Goal: Browse casually: Explore the website without a specific task or goal

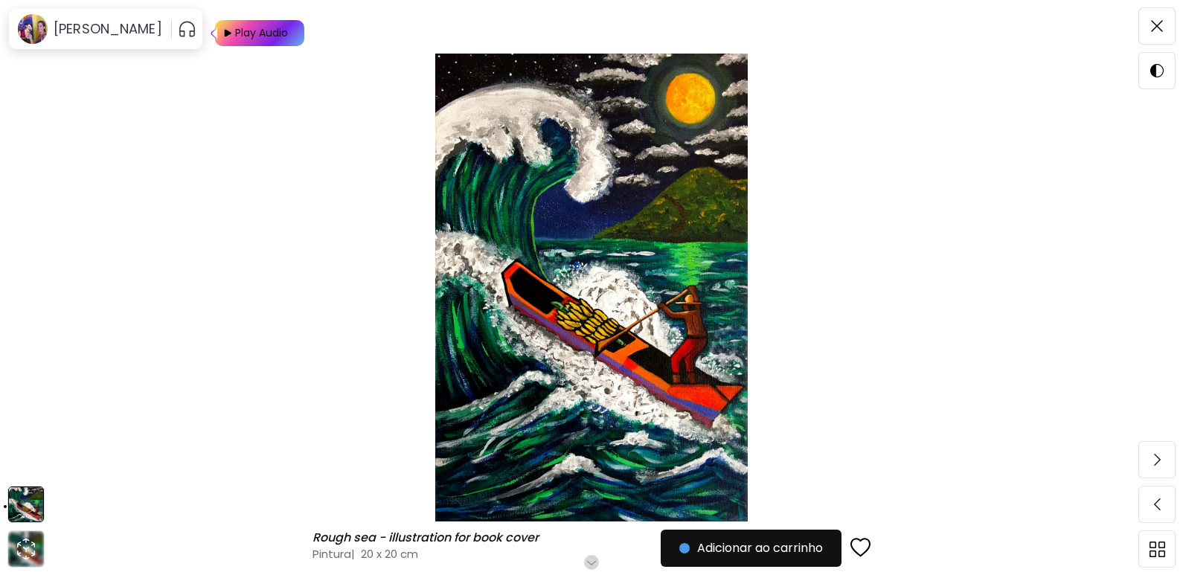
click at [606, 198] on img at bounding box center [591, 288] width 1058 height 468
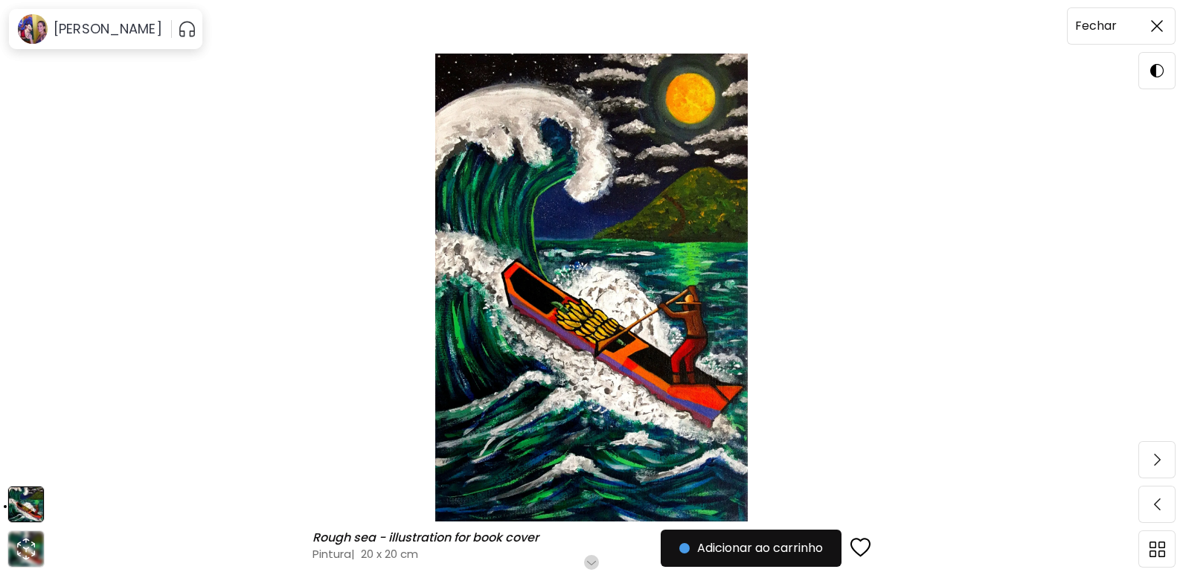
click at [1163, 25] on span at bounding box center [1156, 25] width 31 height 31
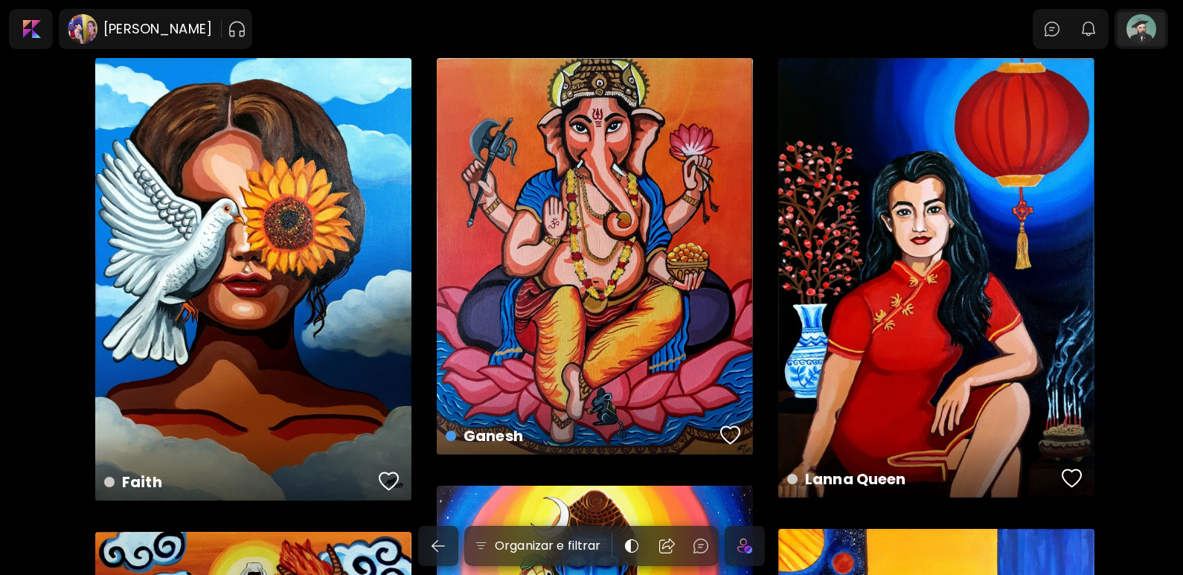
click at [1163, 25] on div at bounding box center [1141, 29] width 48 height 34
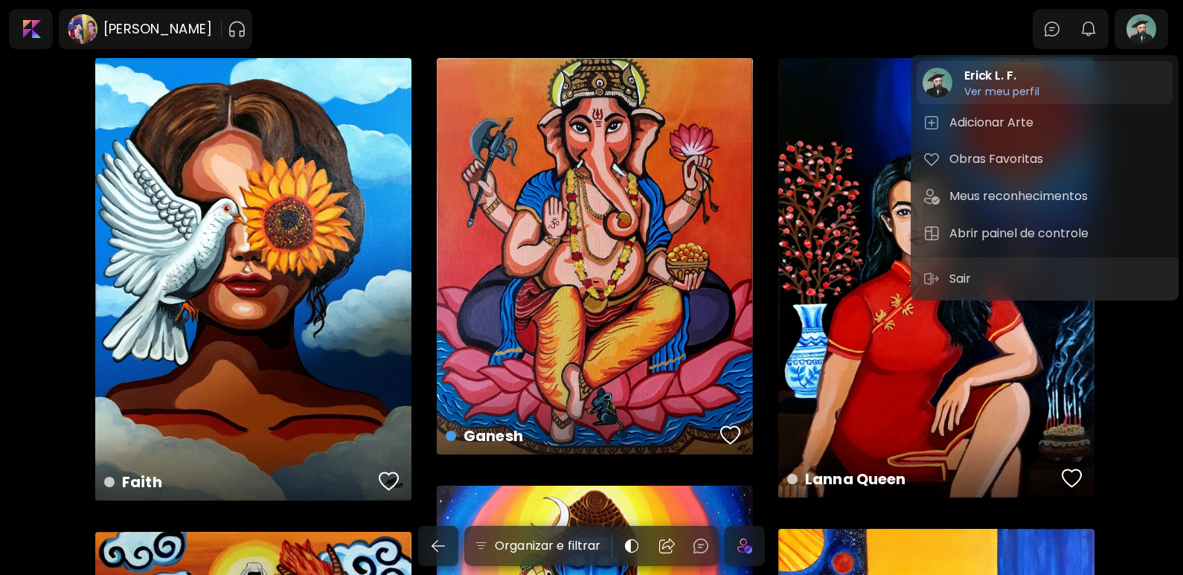
click at [980, 98] on h6 "Ver meu perfil" at bounding box center [1001, 104] width 75 height 13
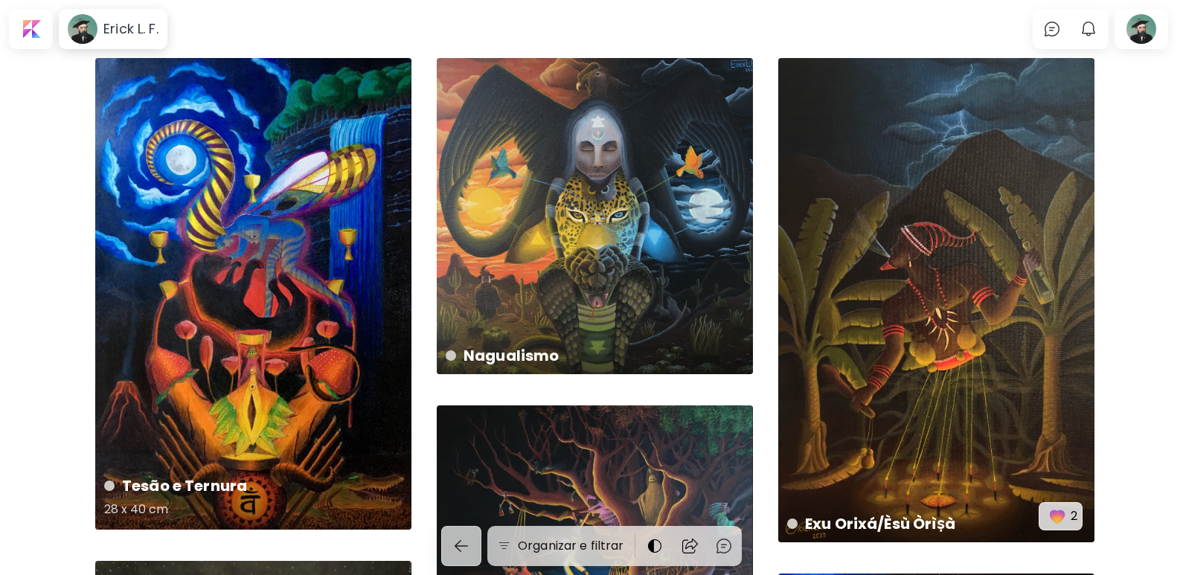
click at [225, 226] on div "Tesão e Ternura 28 x 40 cm" at bounding box center [253, 294] width 316 height 472
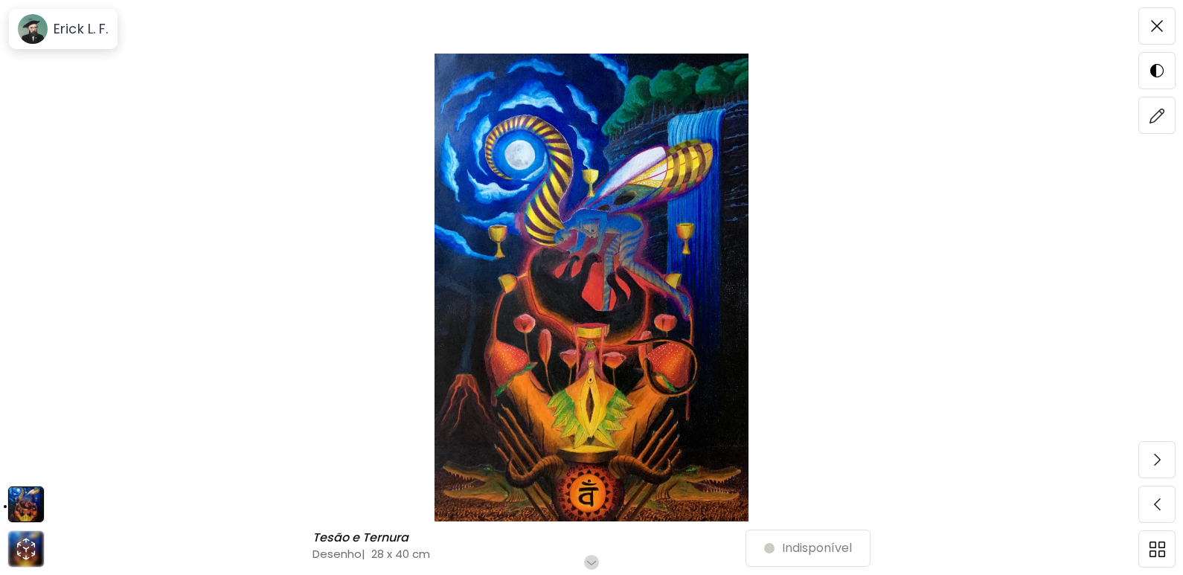
click at [653, 283] on img at bounding box center [591, 288] width 1058 height 468
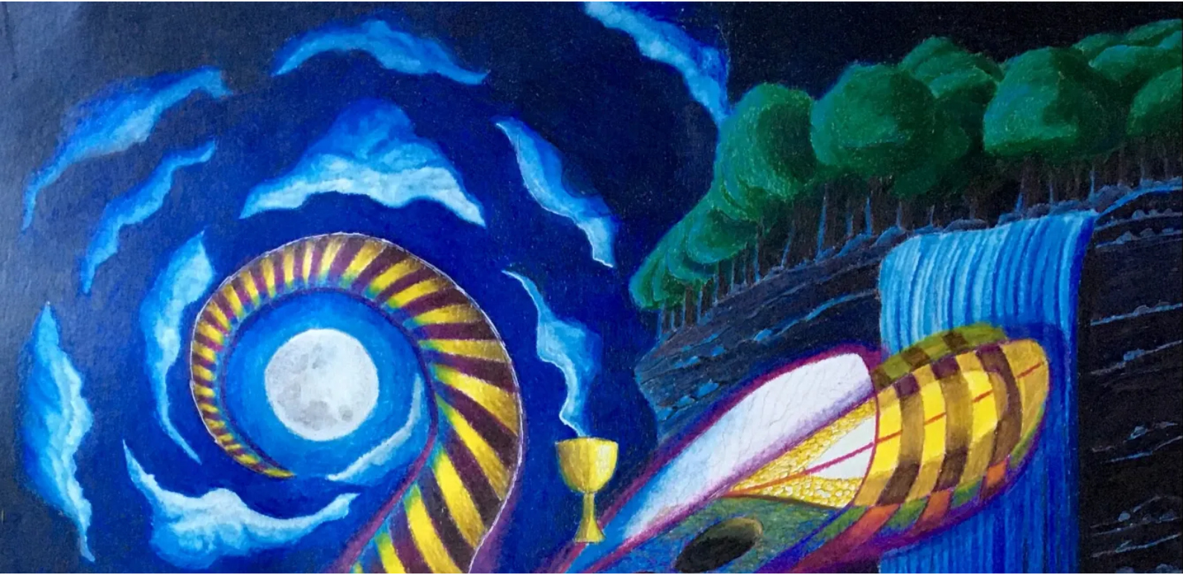
scroll to position [545, 0]
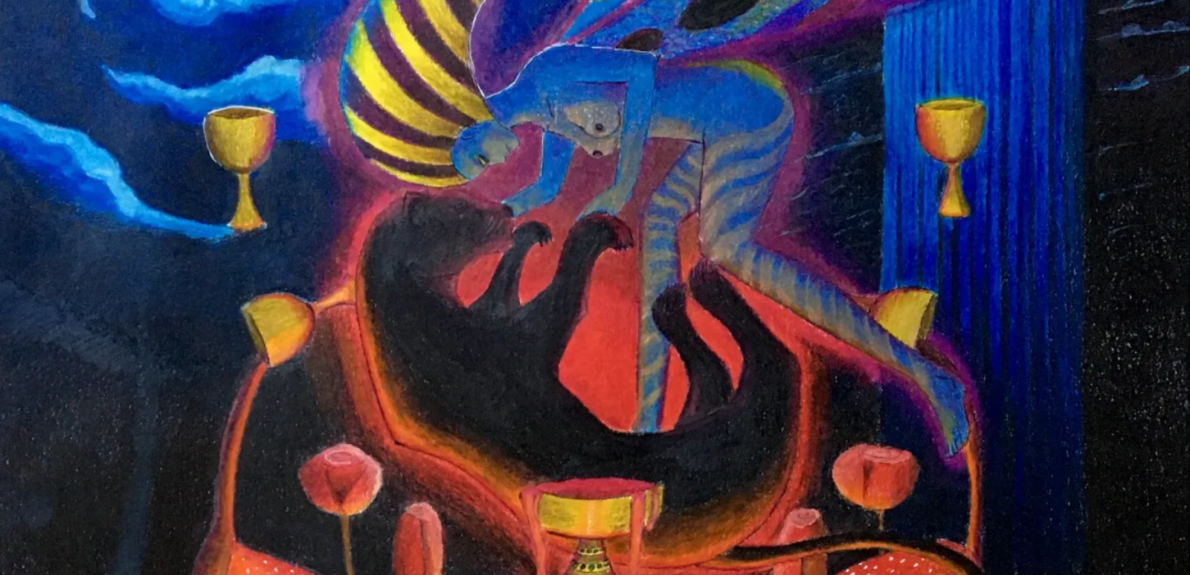
click at [653, 283] on img at bounding box center [595, 344] width 1190 height 1778
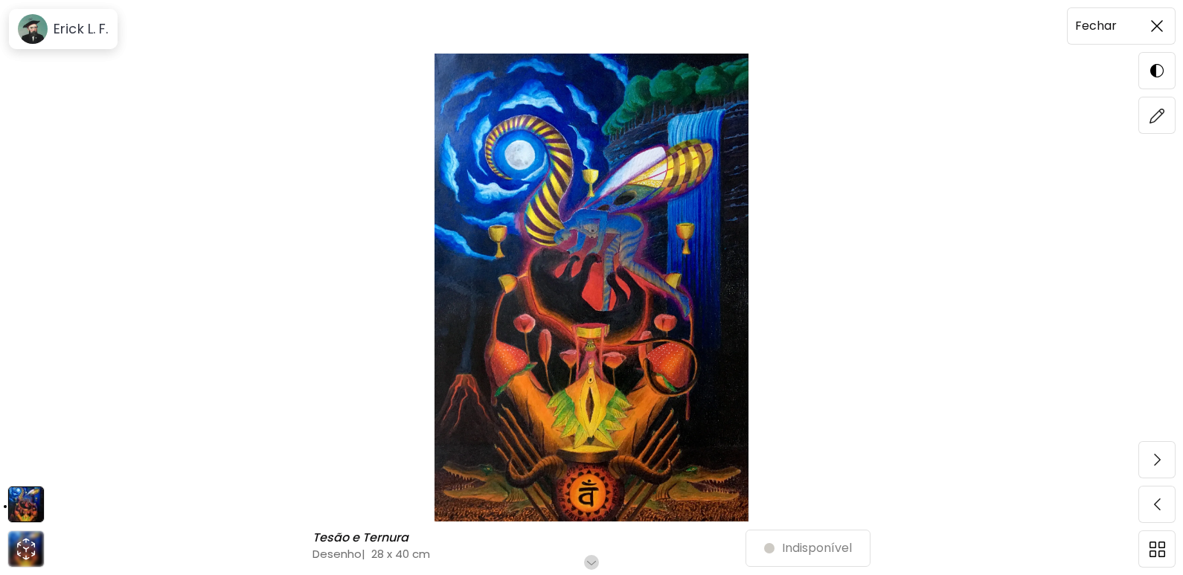
click at [1153, 25] on img at bounding box center [1157, 26] width 12 height 12
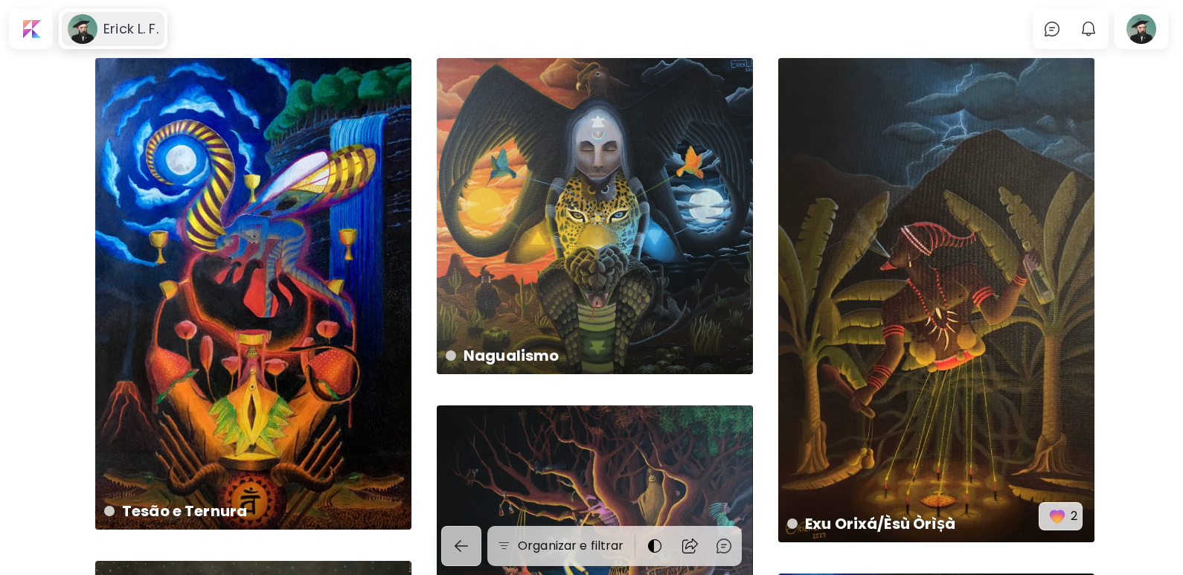
click at [118, 30] on h6 "Erick L. F." at bounding box center [130, 29] width 55 height 18
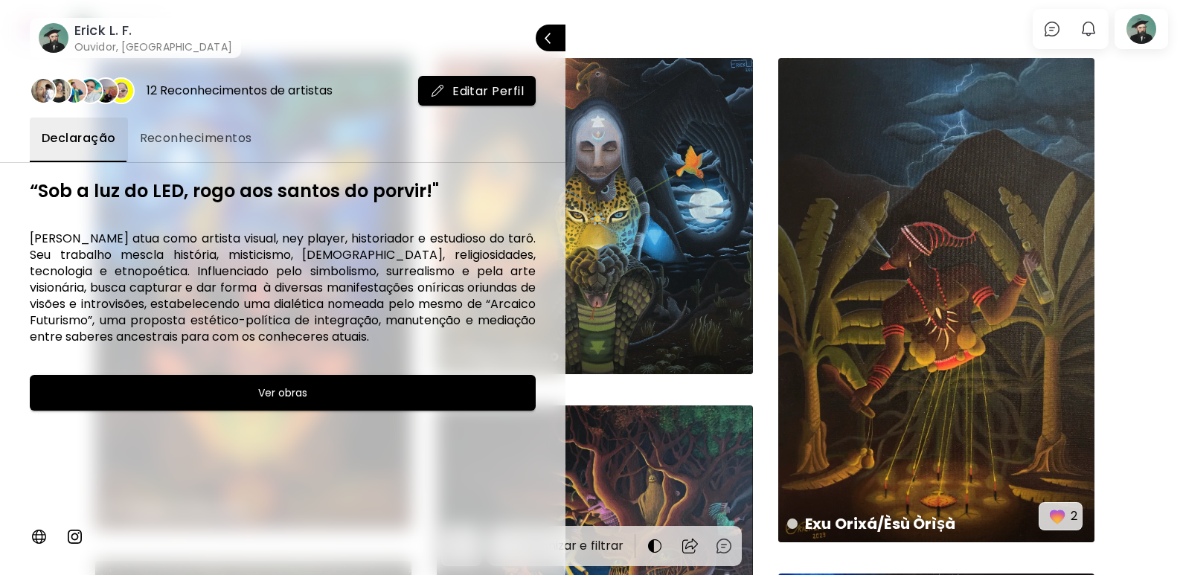
click at [186, 135] on span "Reconhecimentos" at bounding box center [196, 138] width 112 height 18
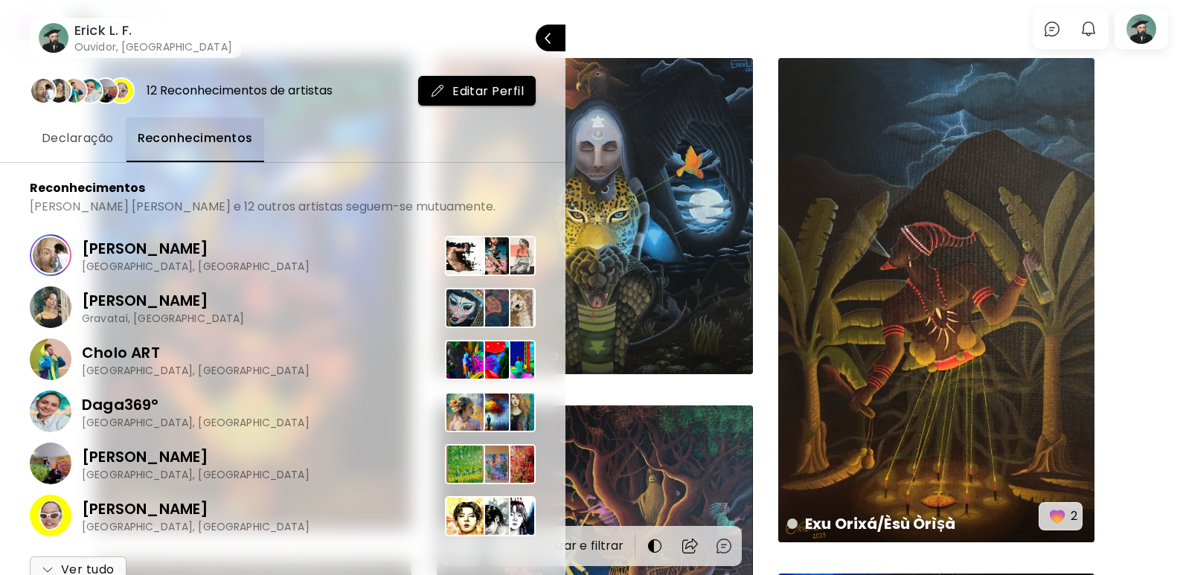
click at [71, 138] on span "Declaração" at bounding box center [78, 138] width 72 height 18
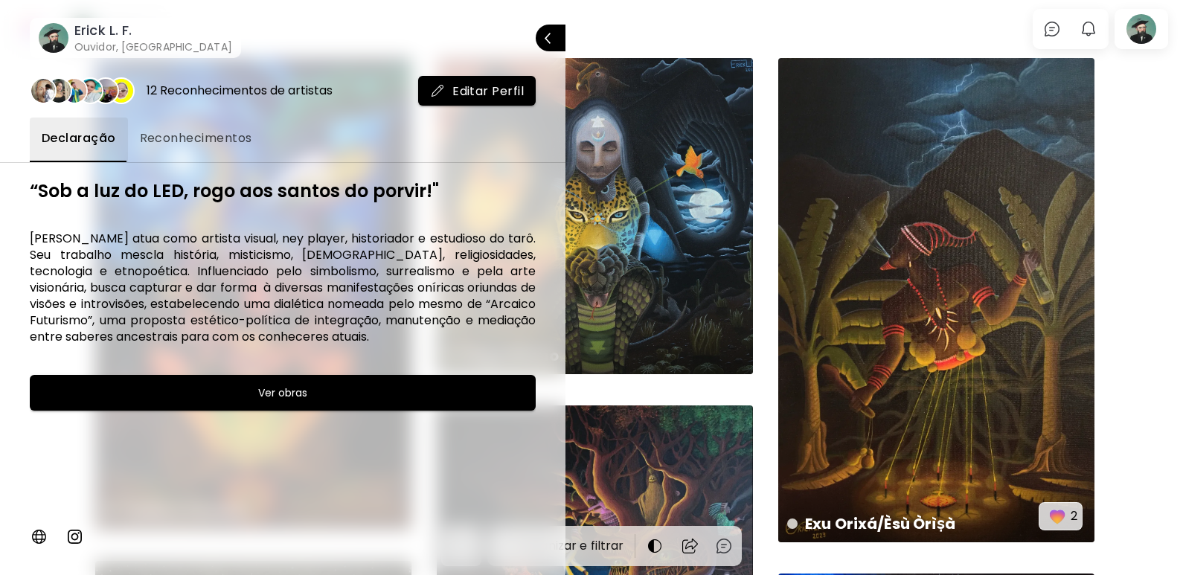
click at [631, 32] on div at bounding box center [591, 287] width 1183 height 575
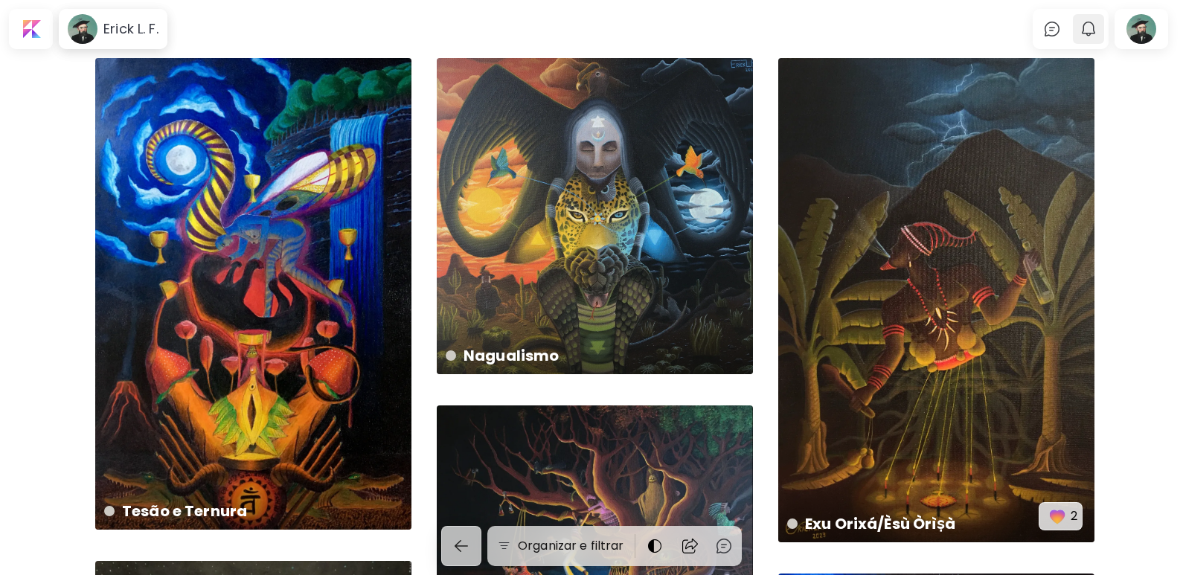
click at [1094, 25] on img "button" at bounding box center [1088, 29] width 18 height 18
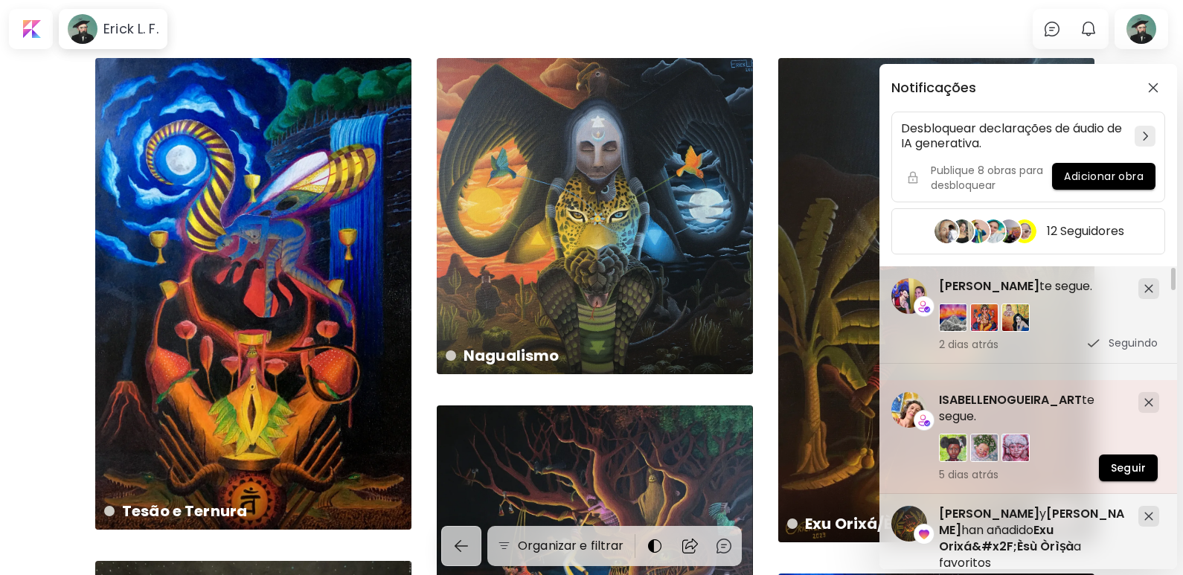
click at [1002, 409] on h5 "ISABELLENOGUEIRA_ART te segue." at bounding box center [1032, 408] width 187 height 33
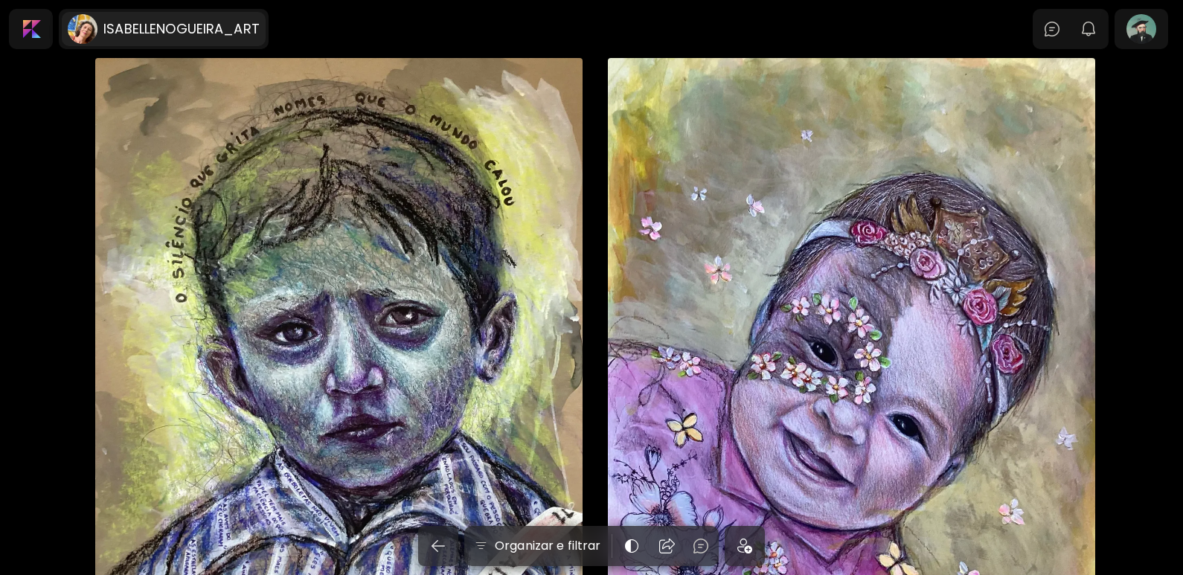
click at [140, 28] on h6 "ISABELLENOGUEIRA_ART" at bounding box center [181, 29] width 156 height 18
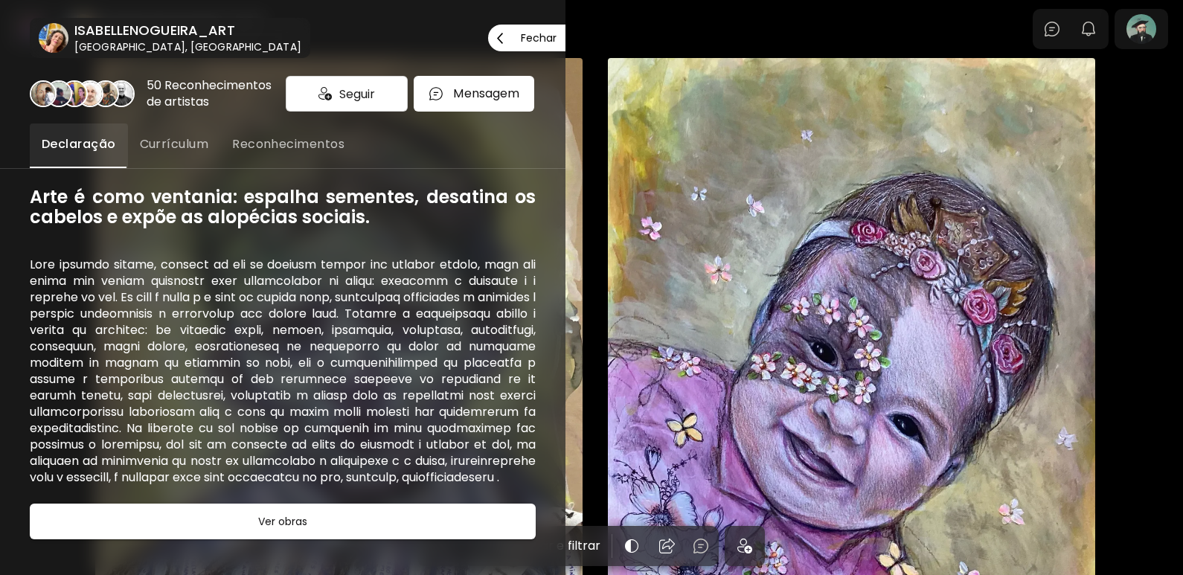
click at [365, 103] on span "Seguir" at bounding box center [357, 94] width 36 height 19
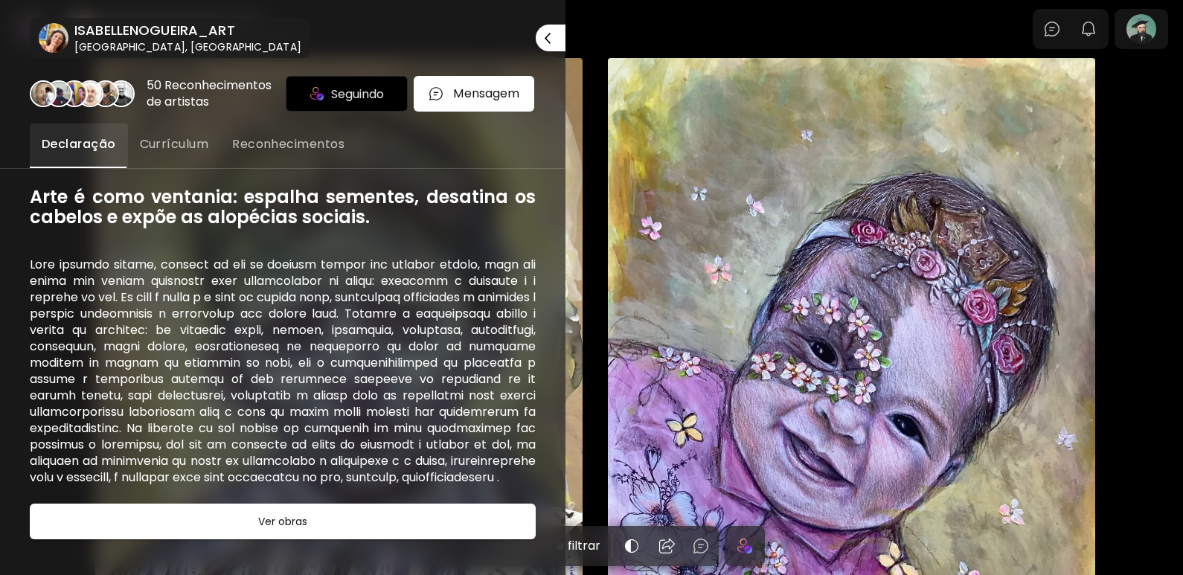
click at [1150, 33] on div at bounding box center [591, 287] width 1183 height 575
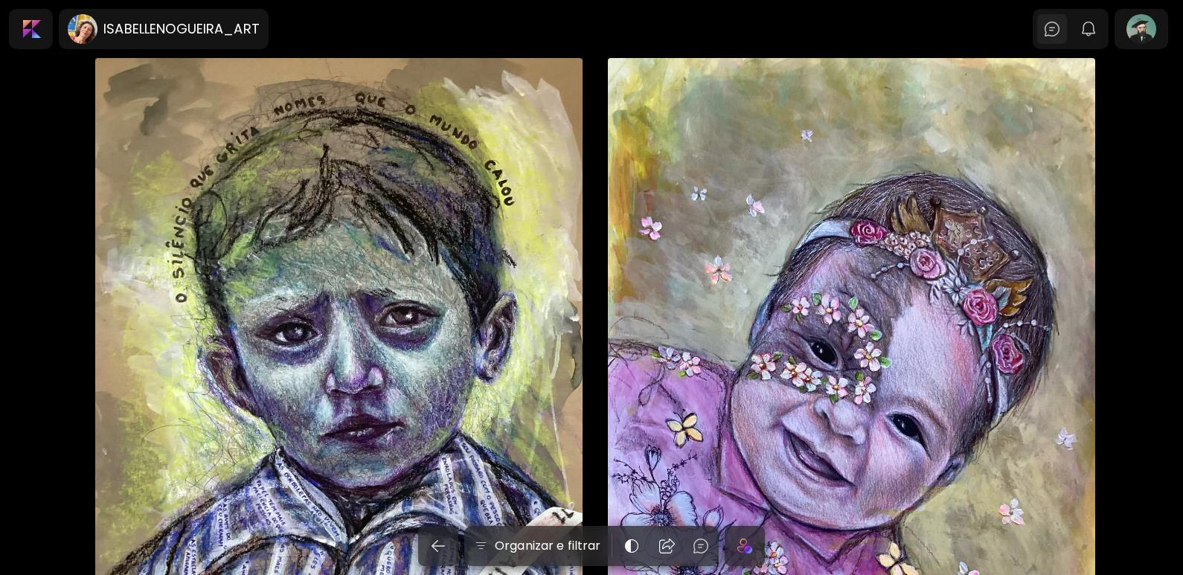
click at [1067, 32] on div at bounding box center [1052, 29] width 30 height 30
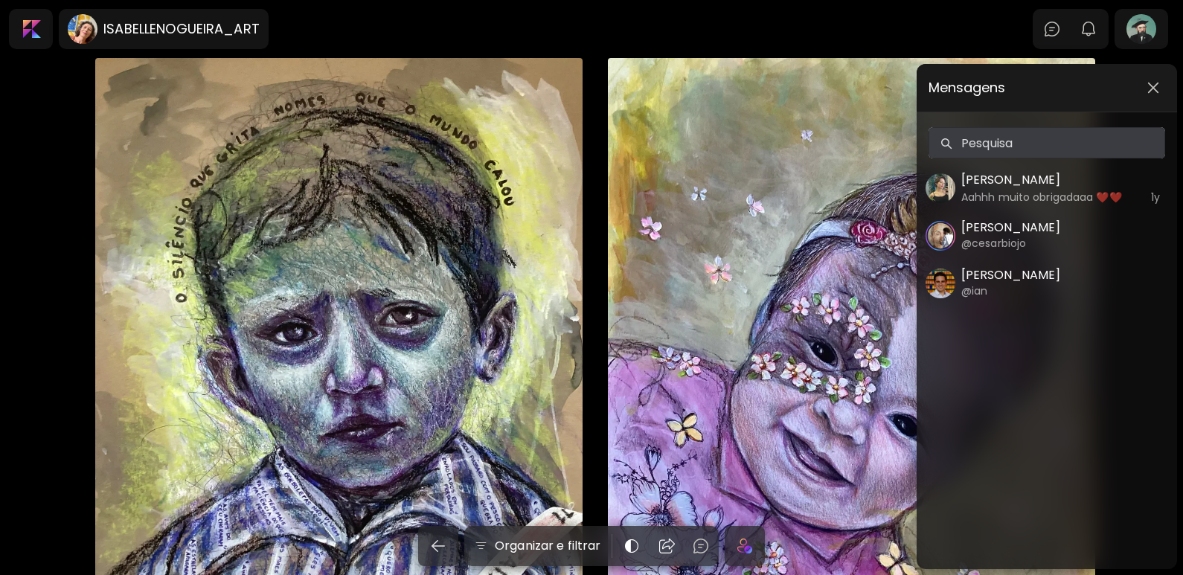
click at [939, 31] on div "Mensagens Pesquisa Pesquisa Anny Aahhh muito obrigadaaa ❤️❤️ 1y Cesar Biojo @ce…" at bounding box center [591, 287] width 1183 height 575
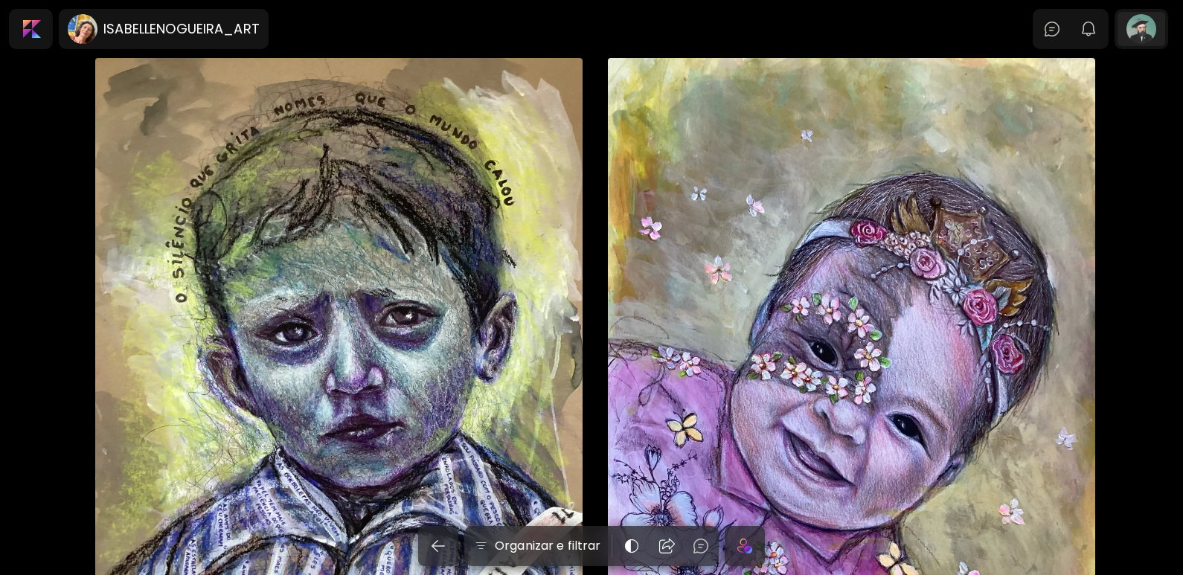
click at [1157, 30] on div at bounding box center [1141, 29] width 48 height 34
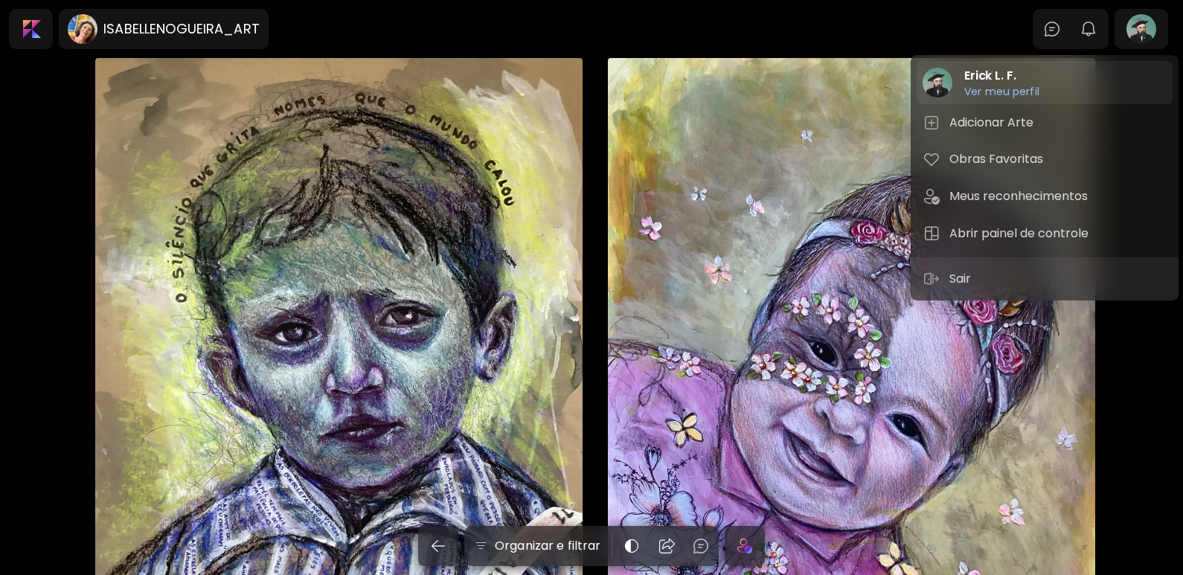
click at [1001, 94] on h6 "Ver meu perfil" at bounding box center [1001, 91] width 75 height 13
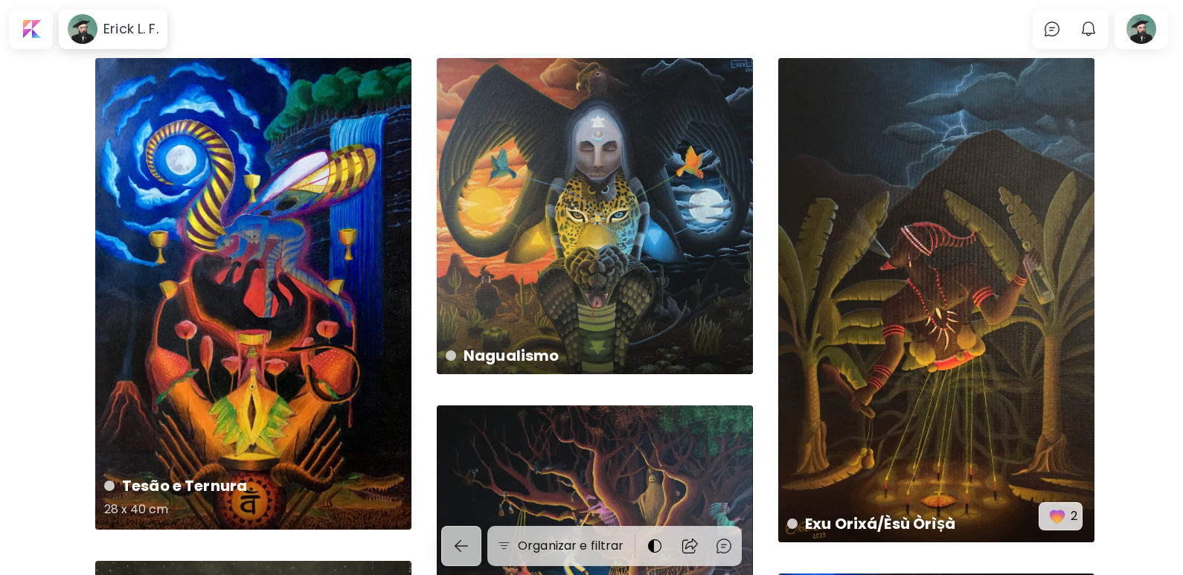
click at [182, 286] on div "Tesão e Ternura 28 x 40 cm" at bounding box center [253, 294] width 316 height 472
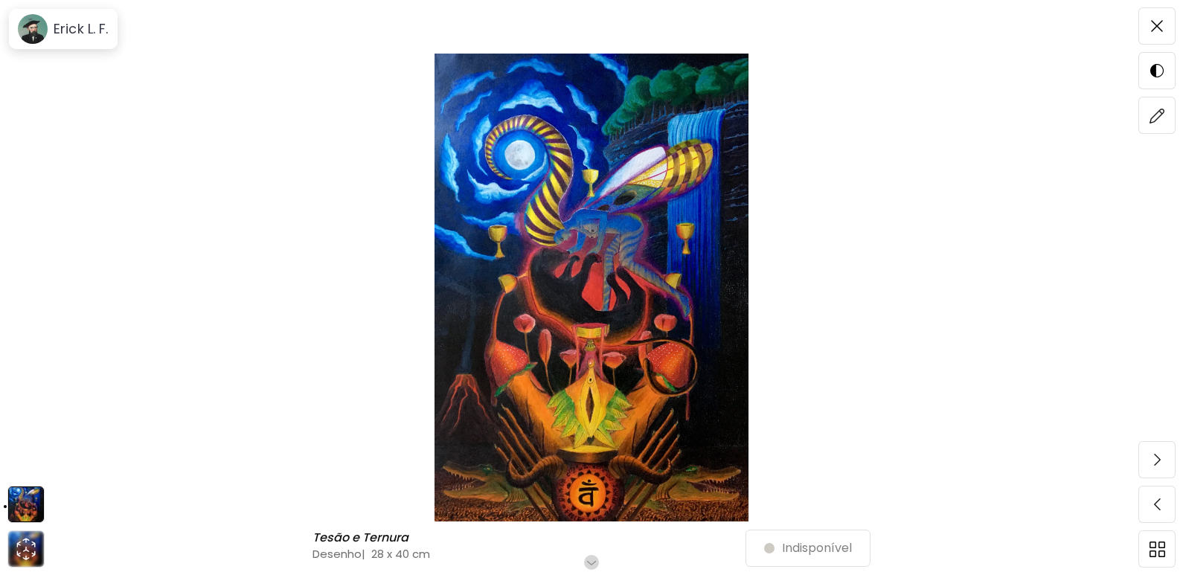
click at [484, 495] on img at bounding box center [591, 288] width 1058 height 468
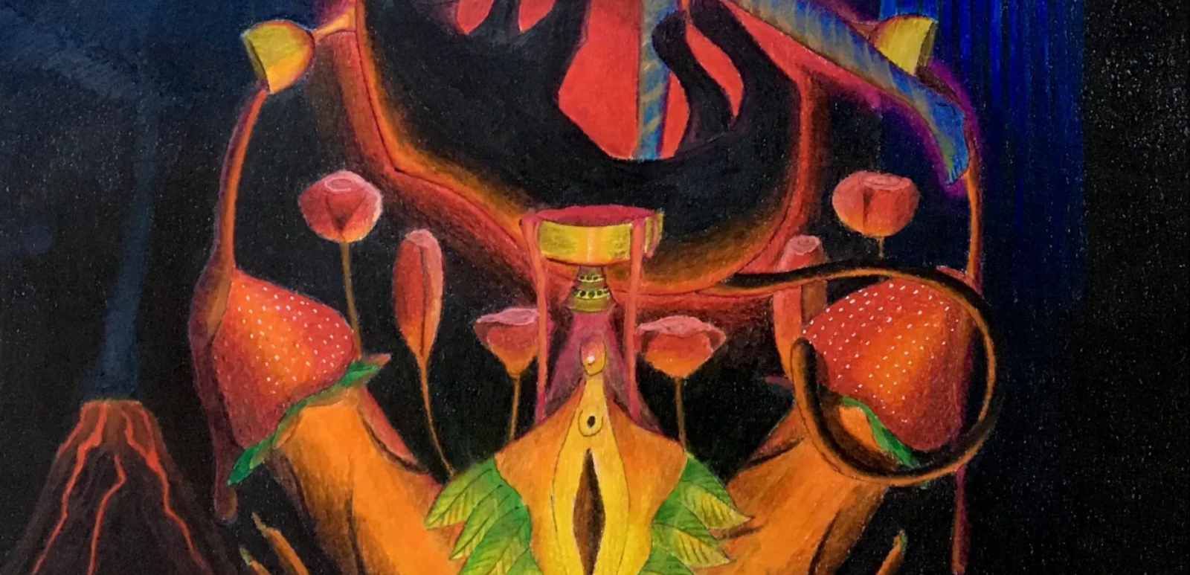
scroll to position [1192, 0]
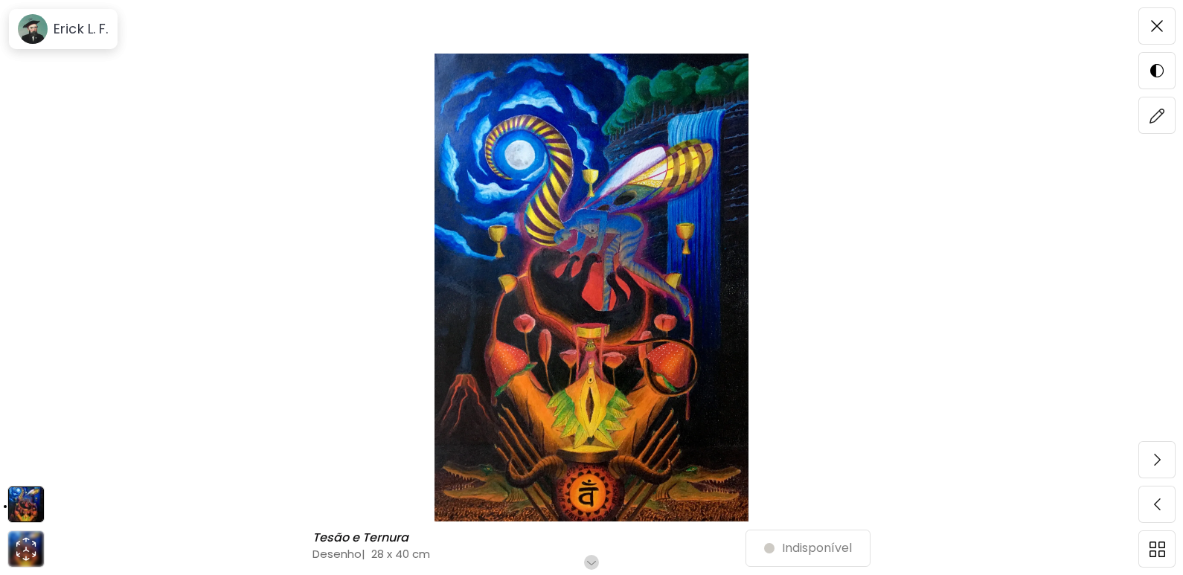
click at [666, 501] on img at bounding box center [591, 288] width 1058 height 468
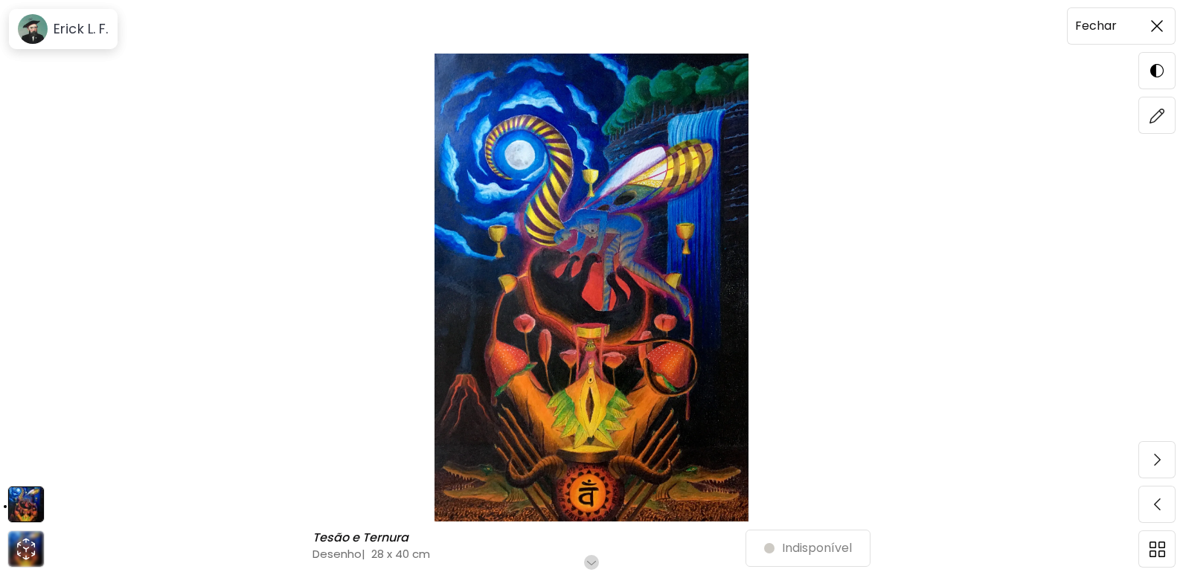
click at [1155, 31] on img at bounding box center [1157, 26] width 12 height 12
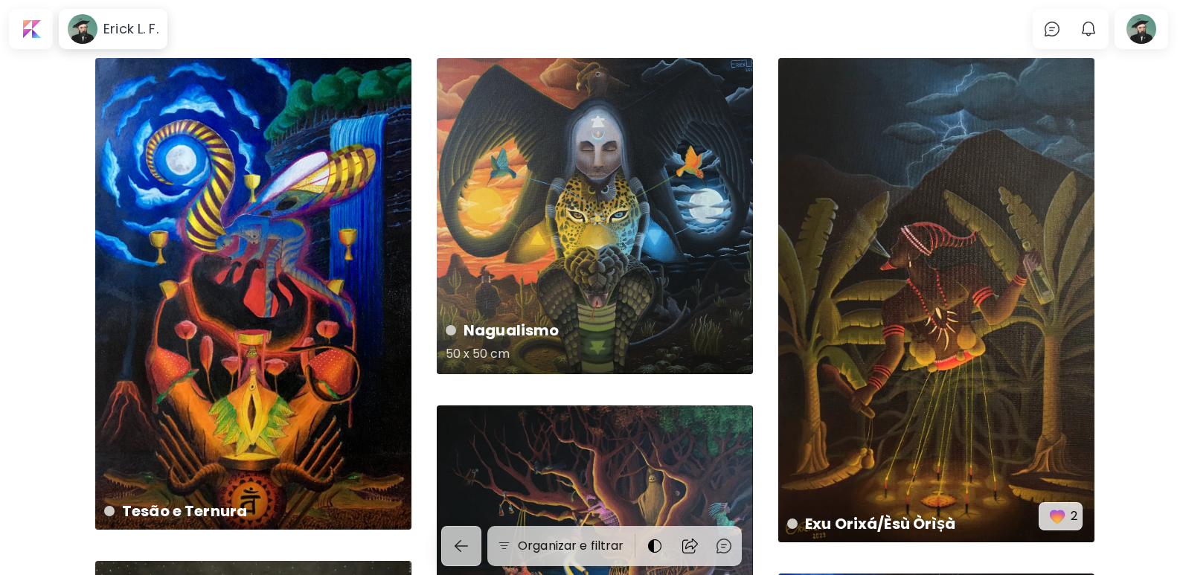
click at [515, 315] on div "Nagualismo 50 x 50 cm" at bounding box center [595, 342] width 322 height 70
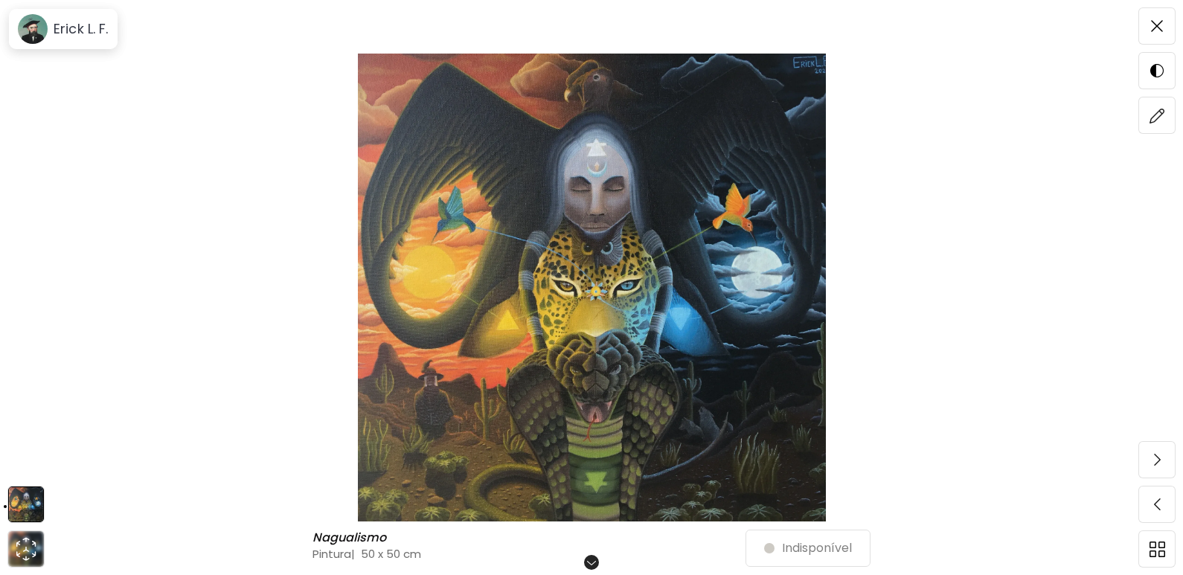
click at [624, 284] on img at bounding box center [591, 288] width 1058 height 468
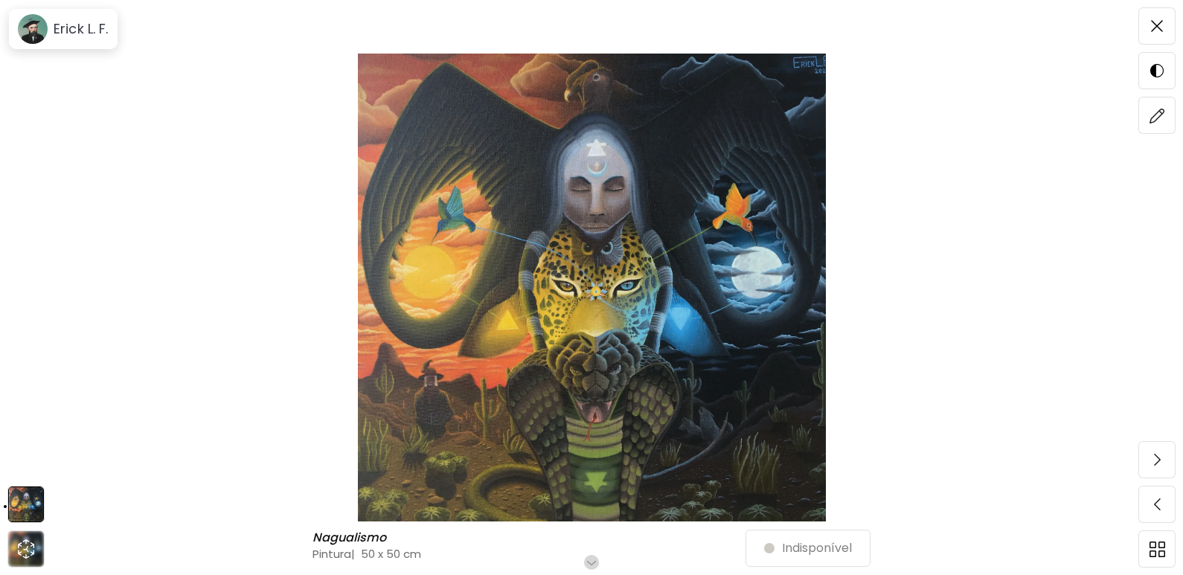
click at [435, 453] on img at bounding box center [591, 288] width 1058 height 468
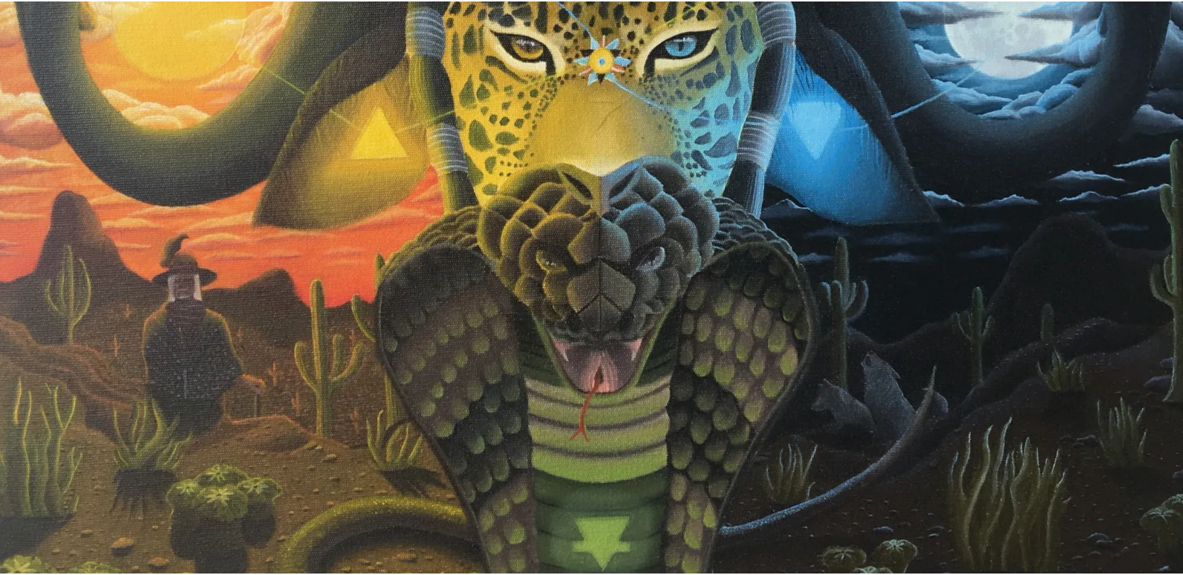
scroll to position [608, 0]
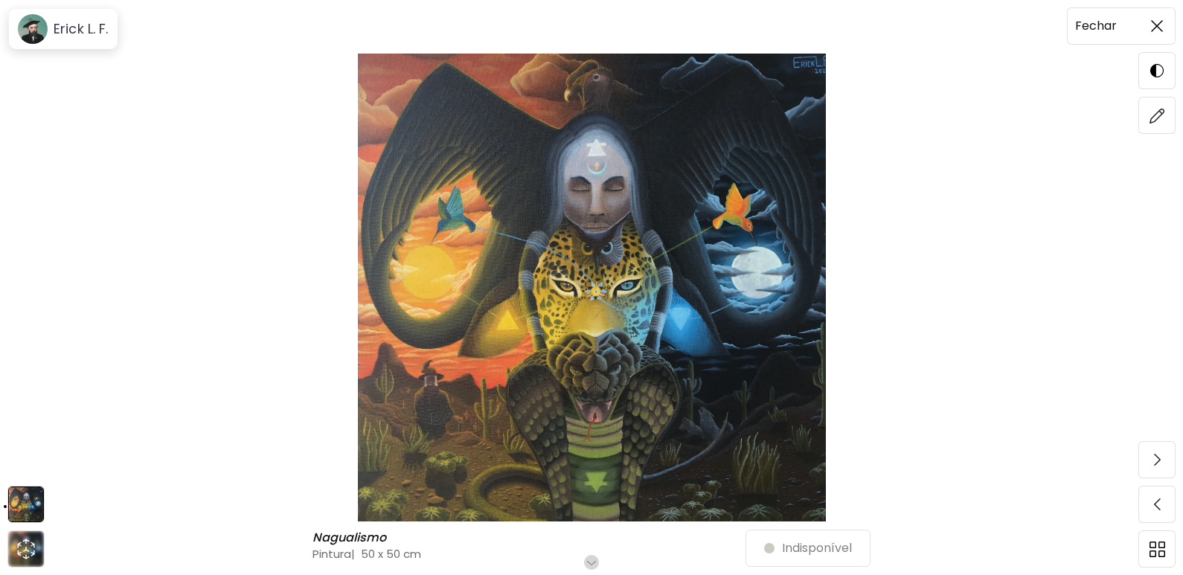
click at [1151, 26] on img at bounding box center [1157, 26] width 12 height 12
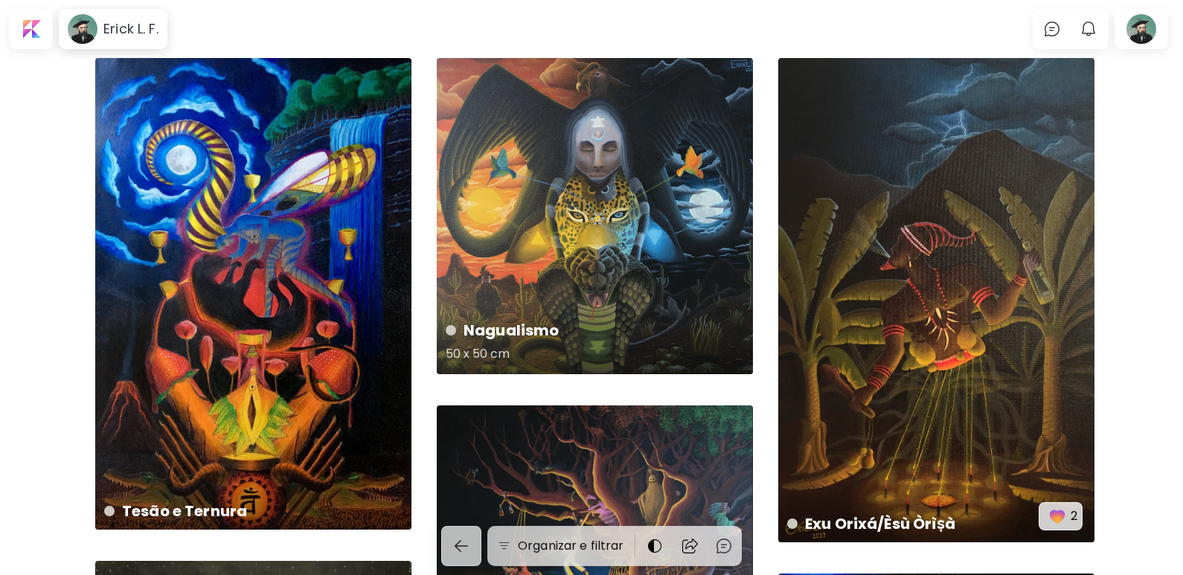
scroll to position [273, 0]
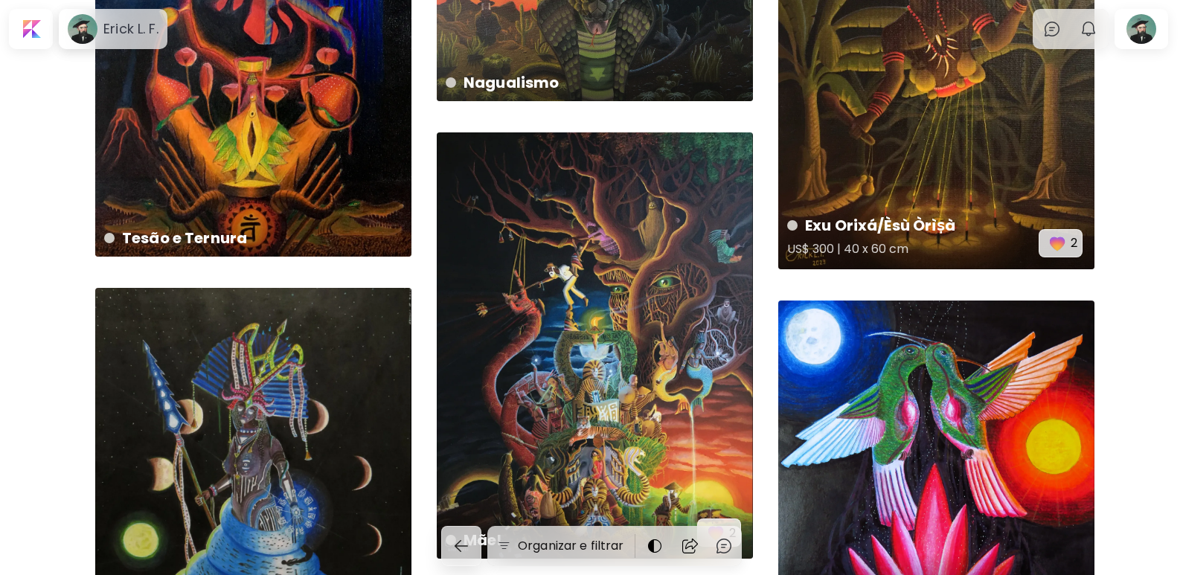
click at [958, 163] on div "Exu Orixá/Èsù Òrìṣà US$ 300 | 40 x 60 cm 2" at bounding box center [936, 27] width 316 height 484
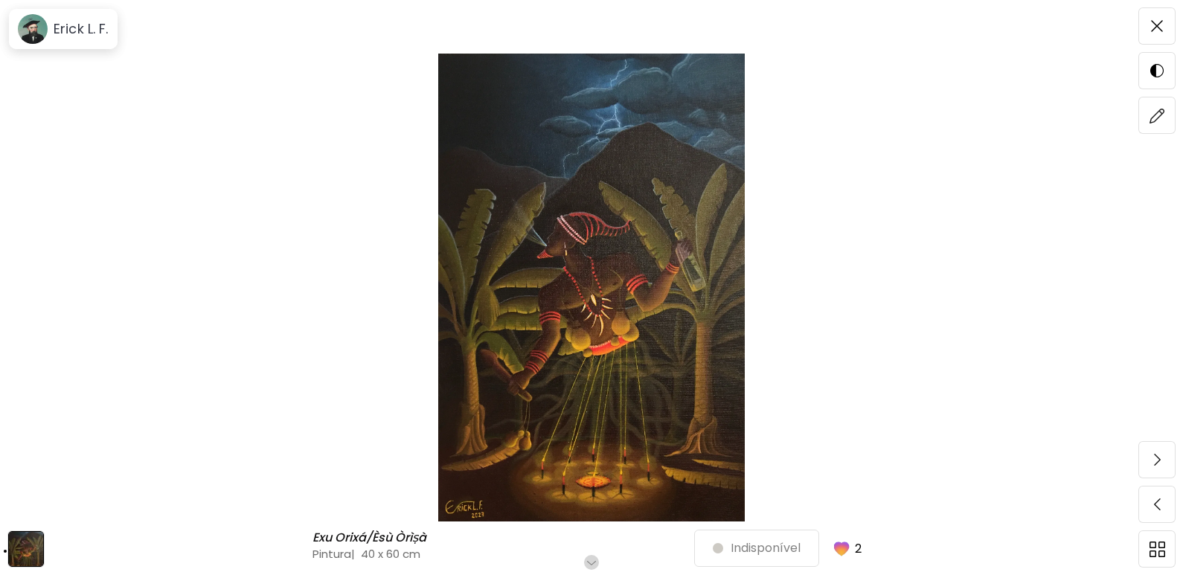
click at [511, 227] on img at bounding box center [591, 288] width 1058 height 468
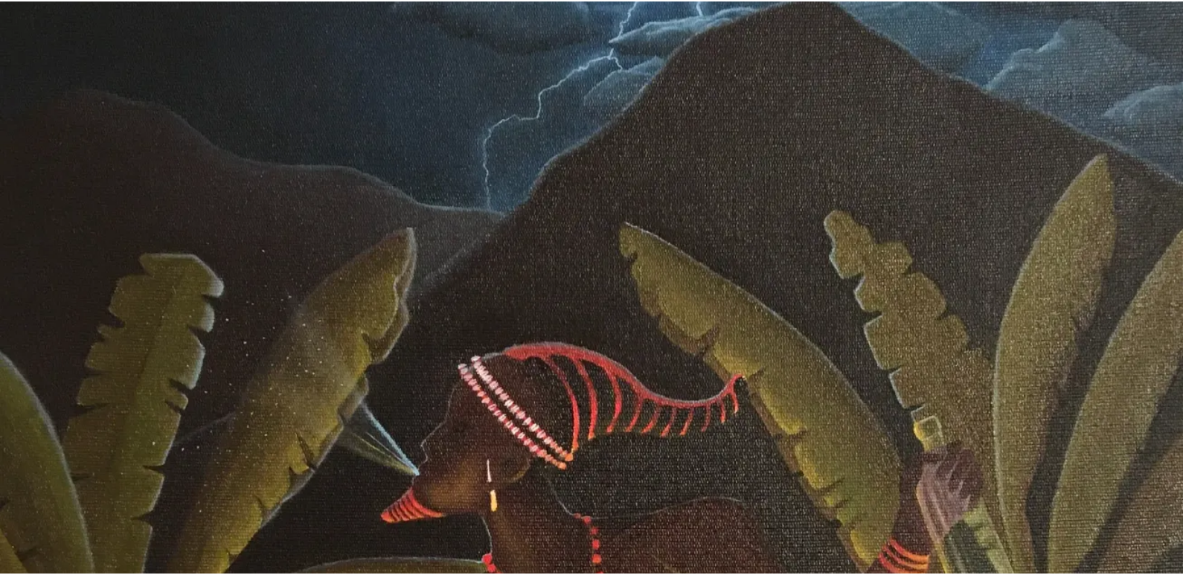
scroll to position [818, 0]
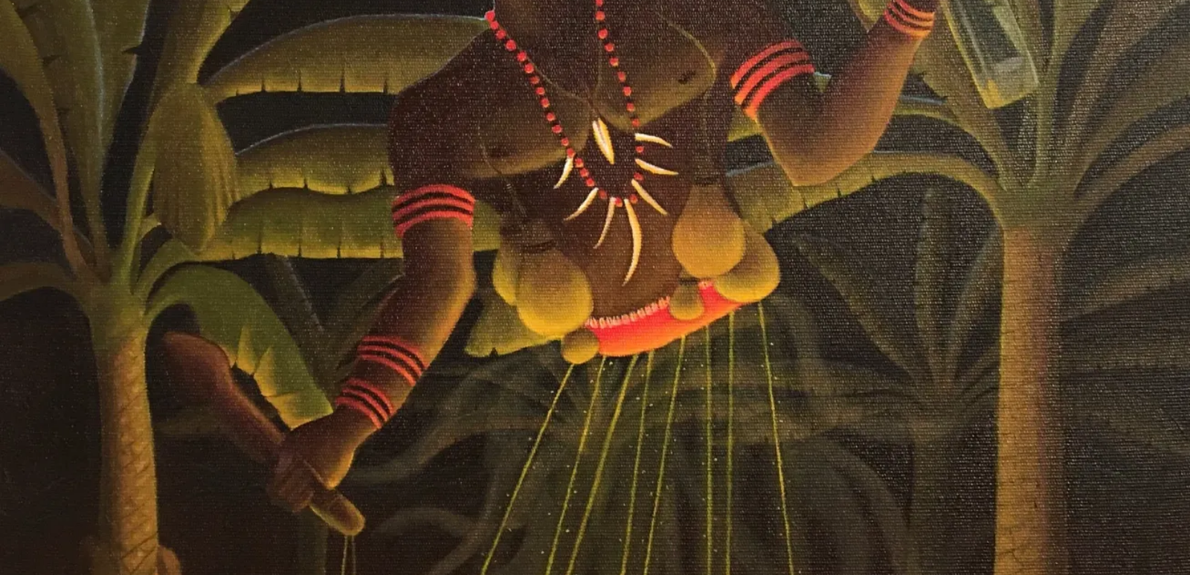
click at [511, 227] on img at bounding box center [595, 92] width 1190 height 1821
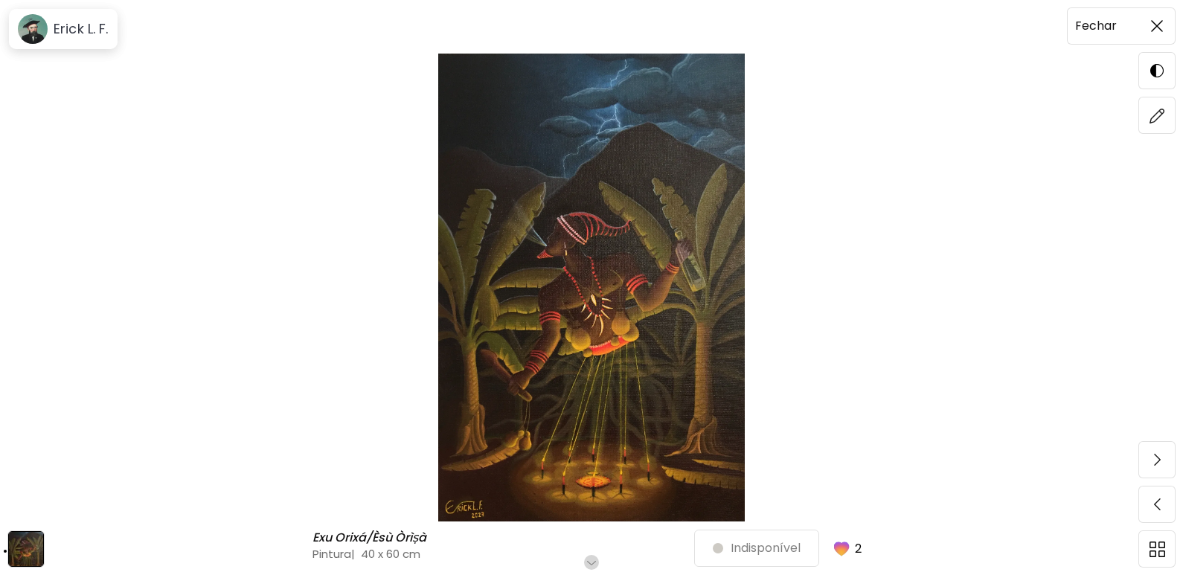
click at [1153, 27] on img at bounding box center [1157, 26] width 12 height 12
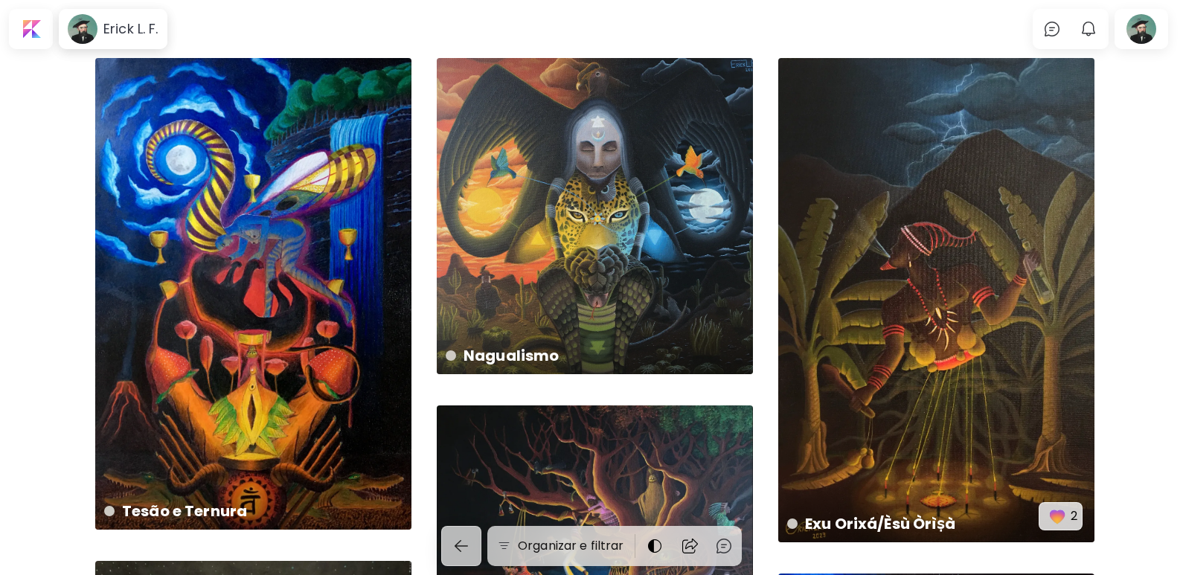
scroll to position [273, 0]
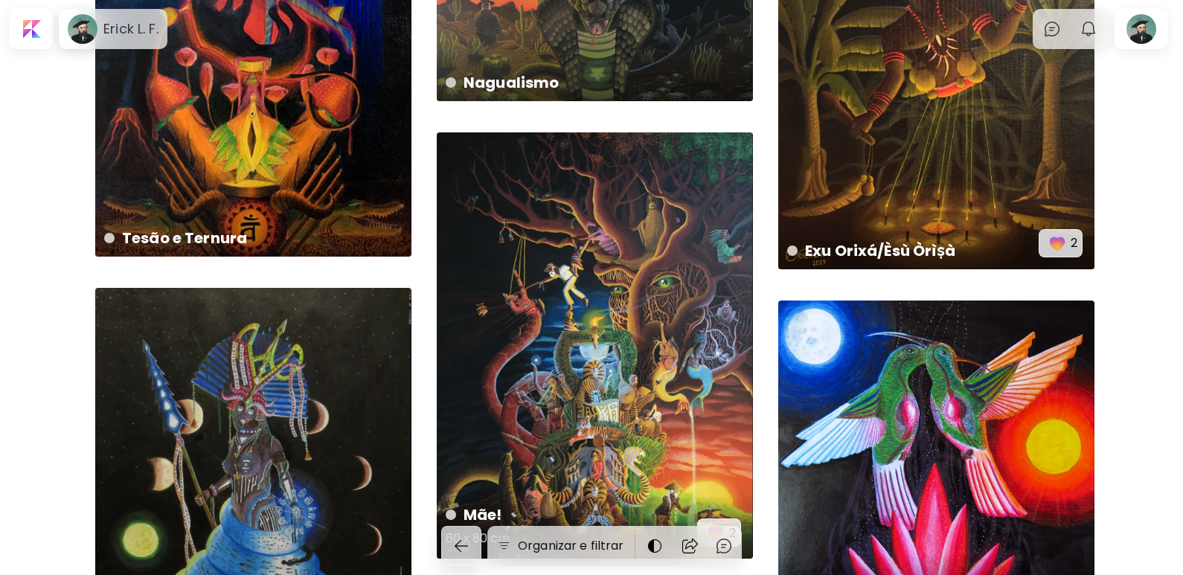
click at [635, 204] on div "Mãe! 60 x 80 cm 2" at bounding box center [595, 345] width 316 height 426
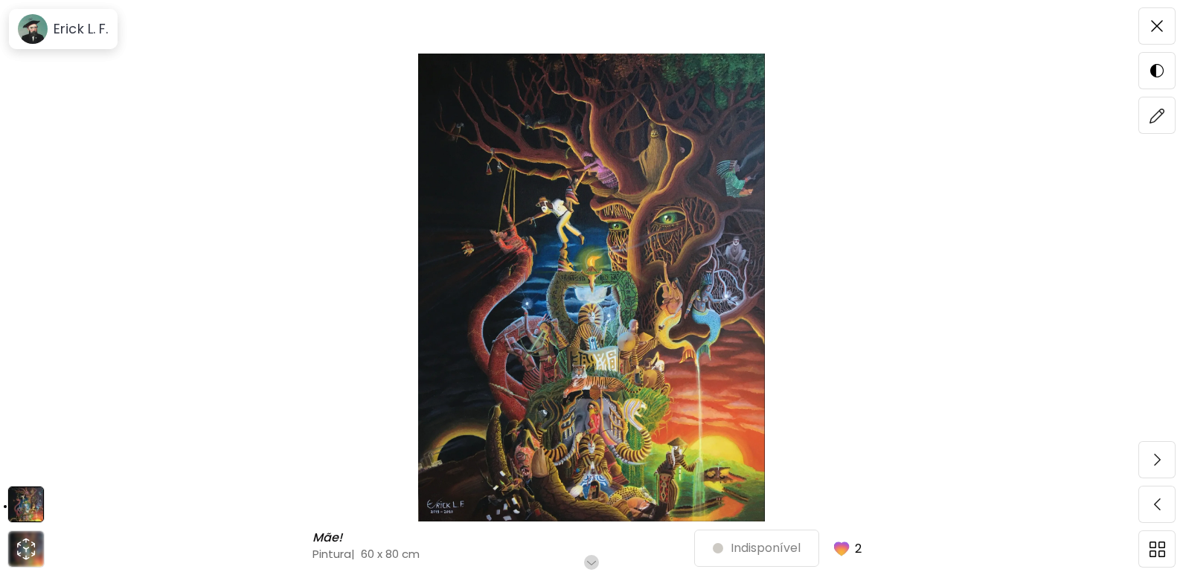
click at [660, 307] on img at bounding box center [591, 288] width 1058 height 468
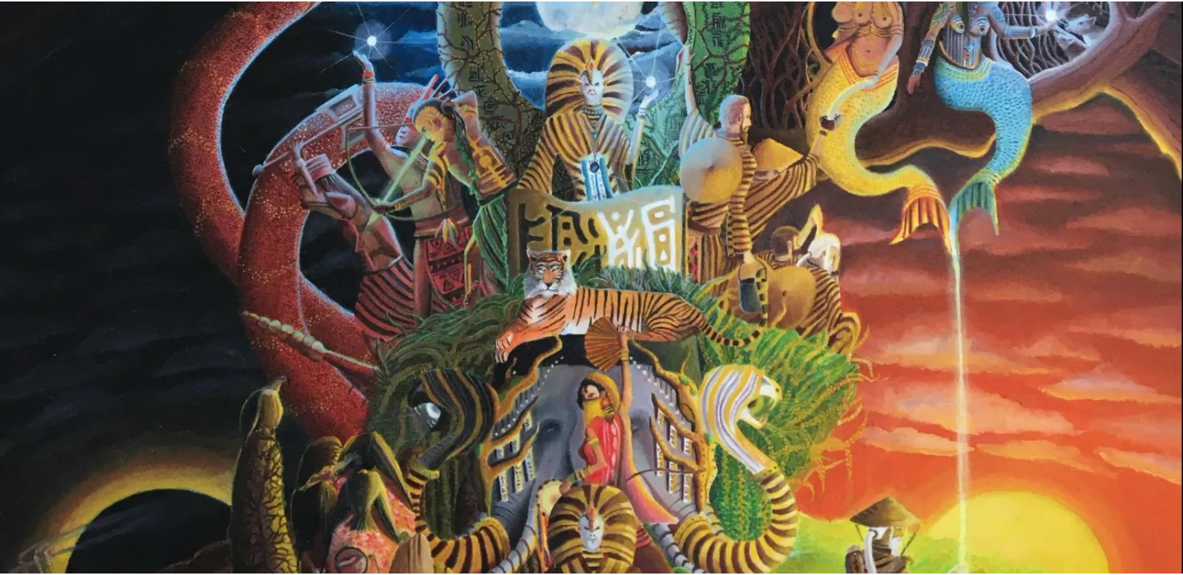
scroll to position [1020, 0]
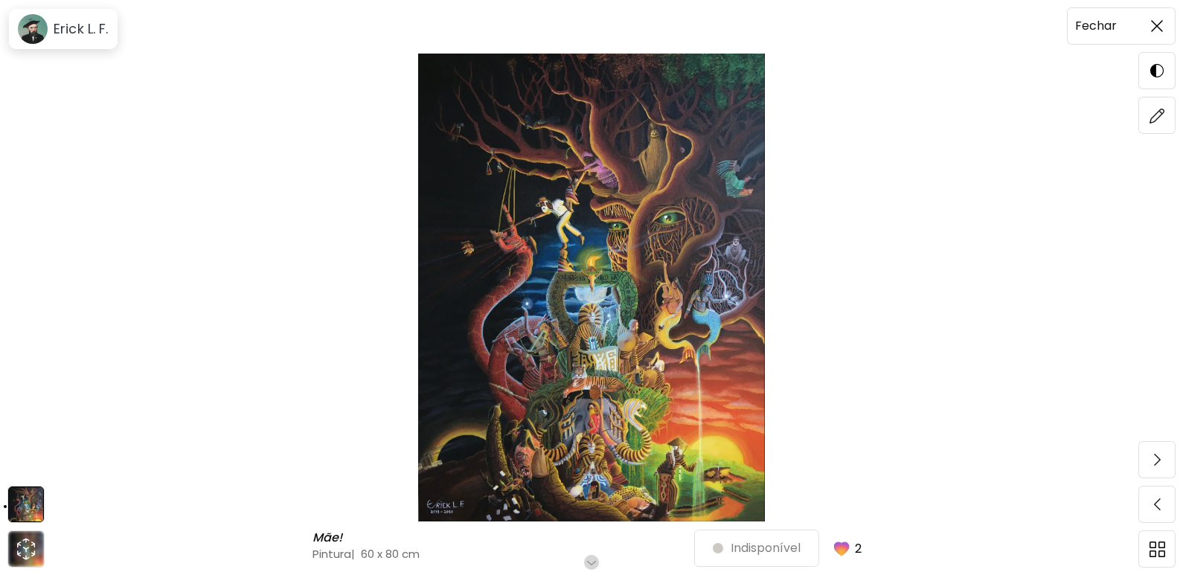
click at [1157, 25] on img at bounding box center [1157, 26] width 12 height 12
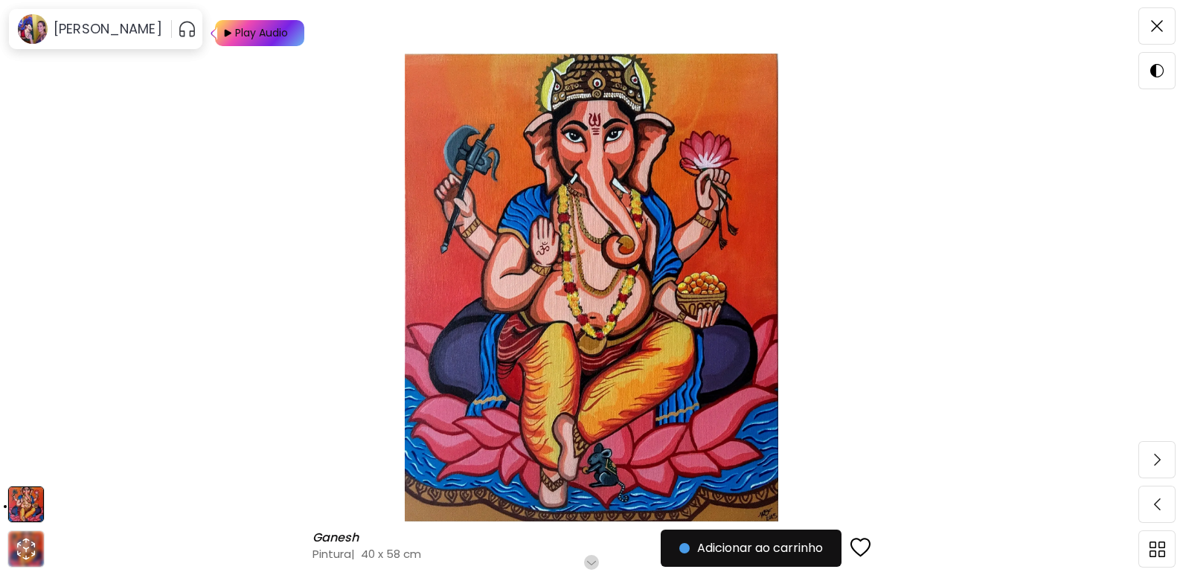
click at [638, 234] on img at bounding box center [591, 288] width 1058 height 468
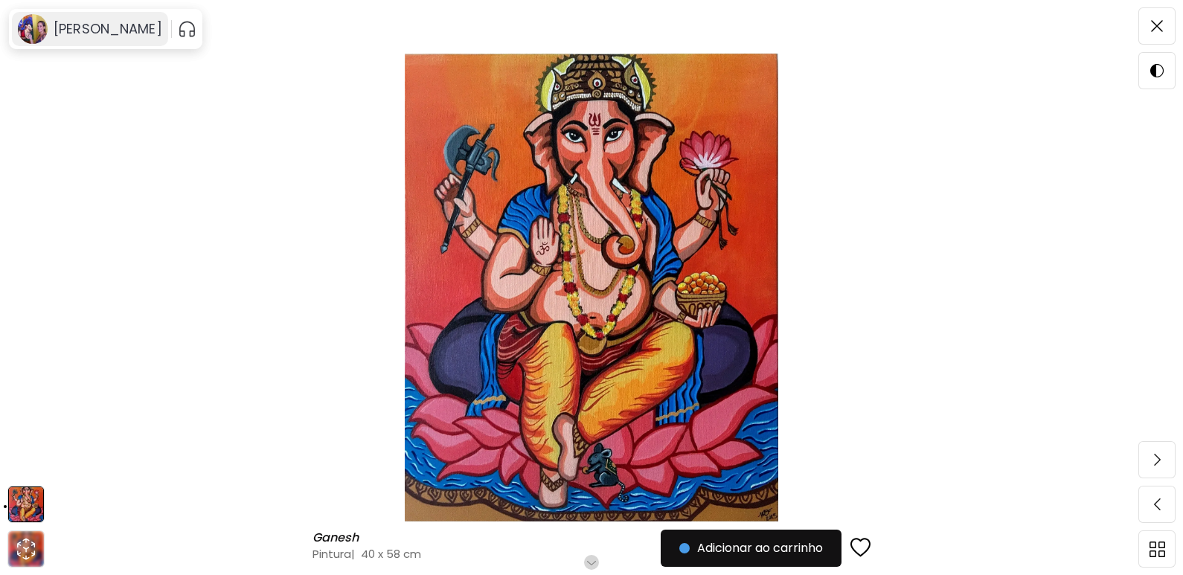
click at [161, 36] on h6 "[PERSON_NAME]" at bounding box center [108, 29] width 109 height 18
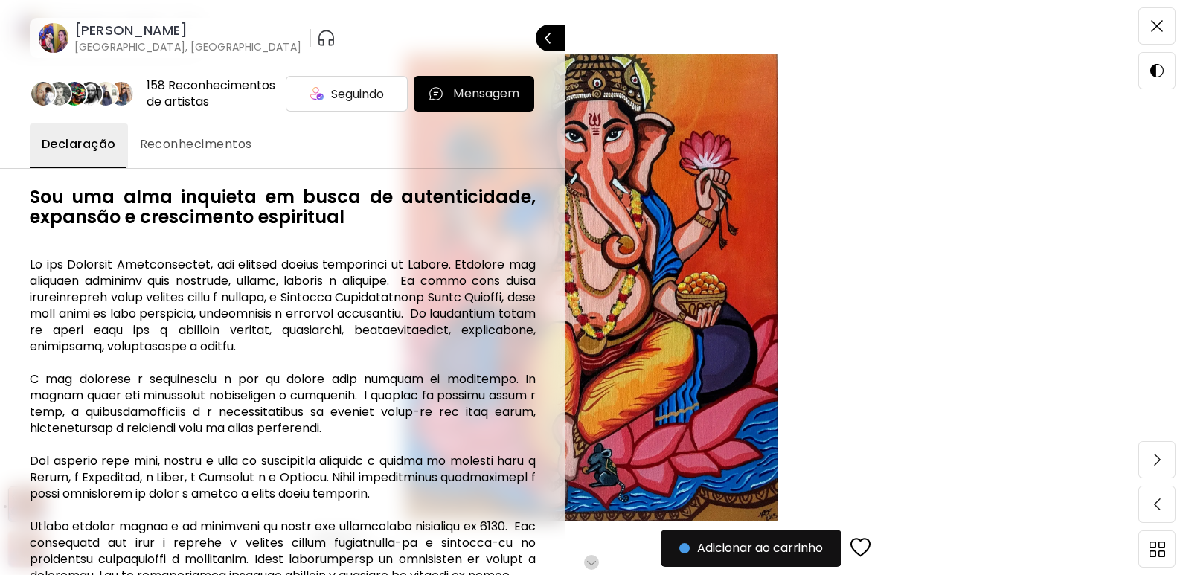
drag, startPoint x: 74, startPoint y: 19, endPoint x: 245, endPoint y: 30, distance: 172.2
click at [245, 30] on div "[PERSON_NAME] [GEOGRAPHIC_DATA], [GEOGRAPHIC_DATA]" at bounding box center [170, 38] width 275 height 45
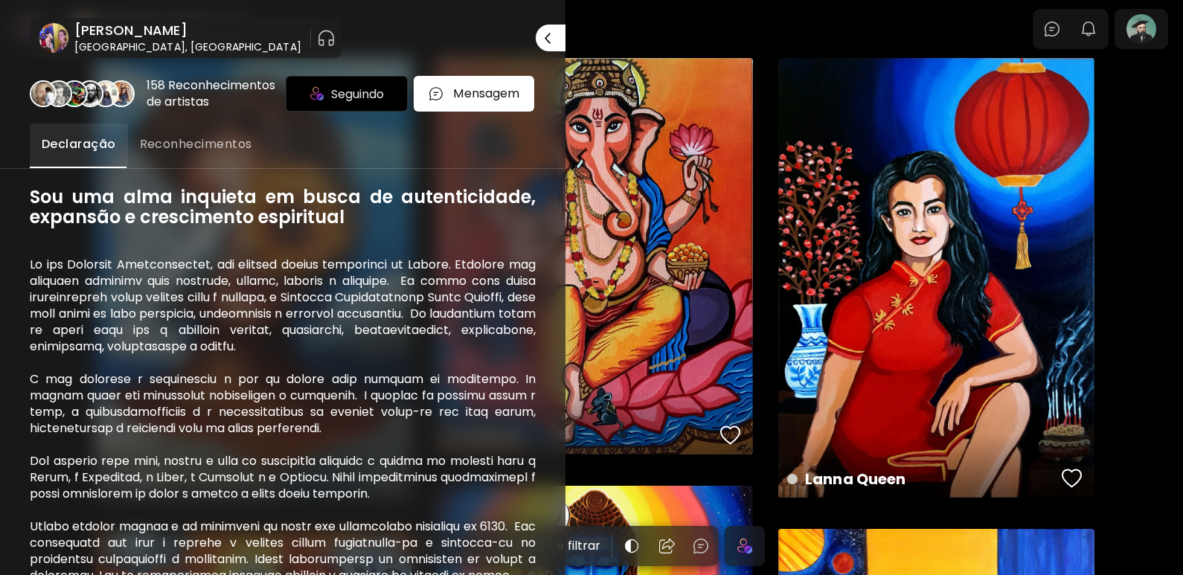
click at [337, 140] on div "Declaração Reconhecimentos" at bounding box center [283, 145] width 506 height 45
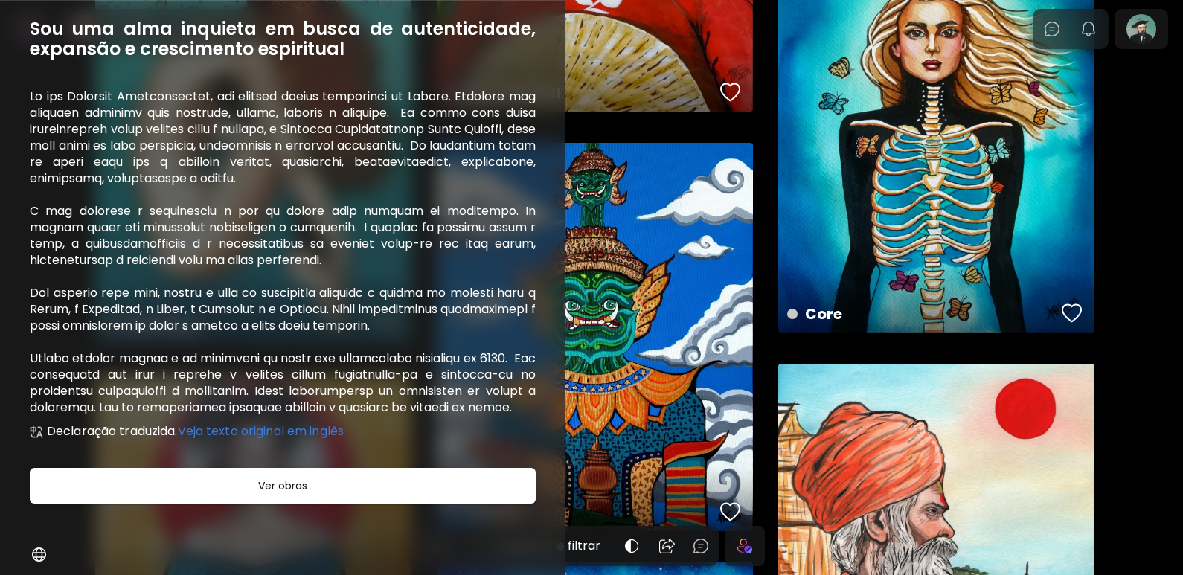
scroll to position [545, 0]
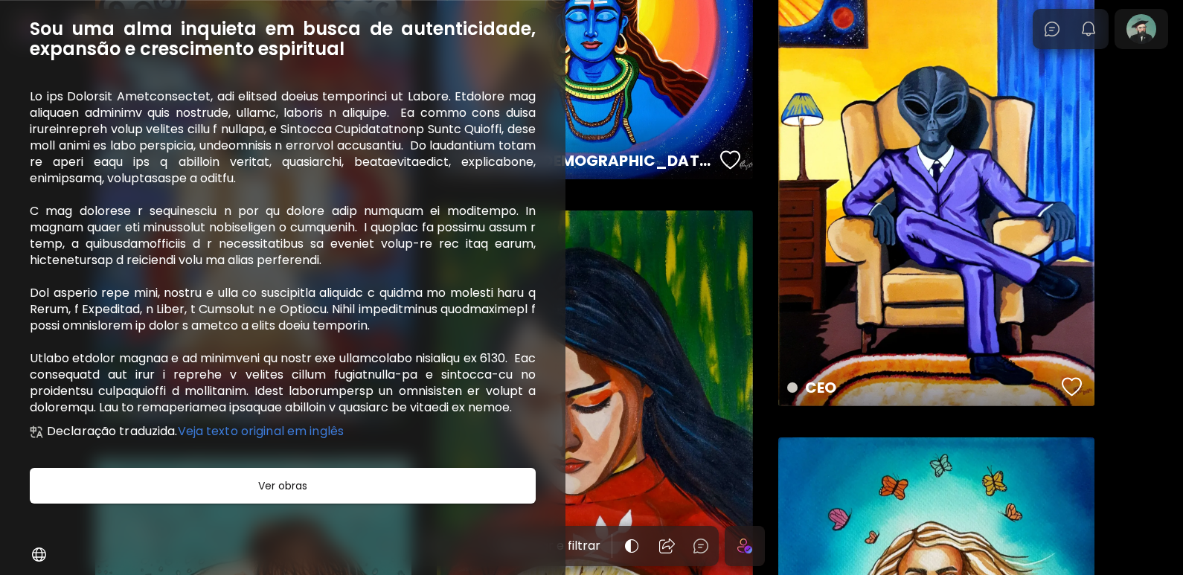
click at [1145, 254] on div at bounding box center [591, 287] width 1183 height 575
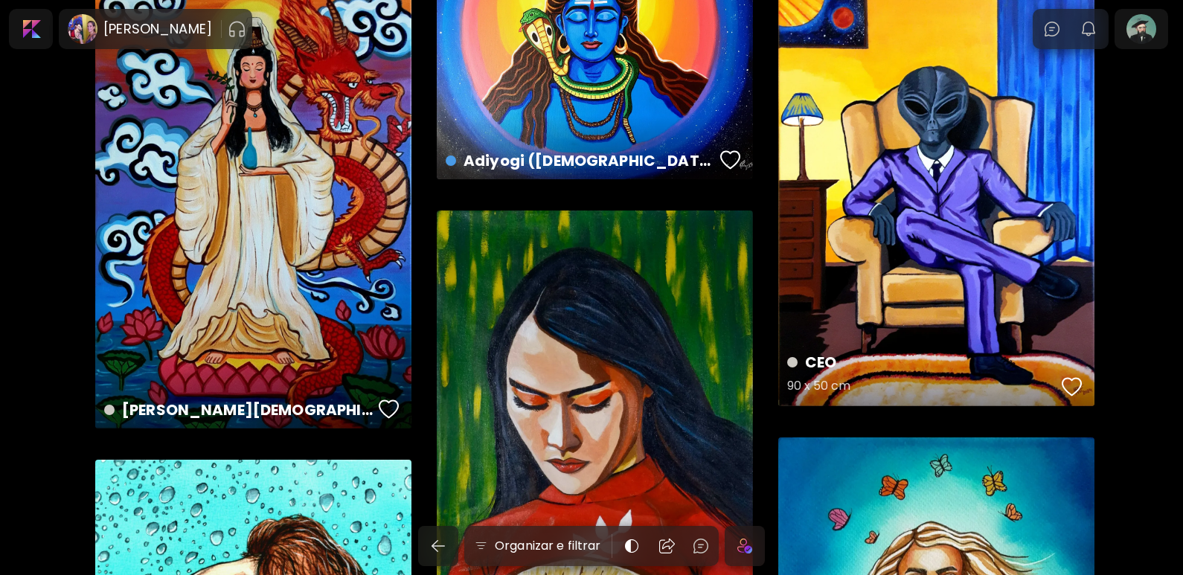
scroll to position [818, 0]
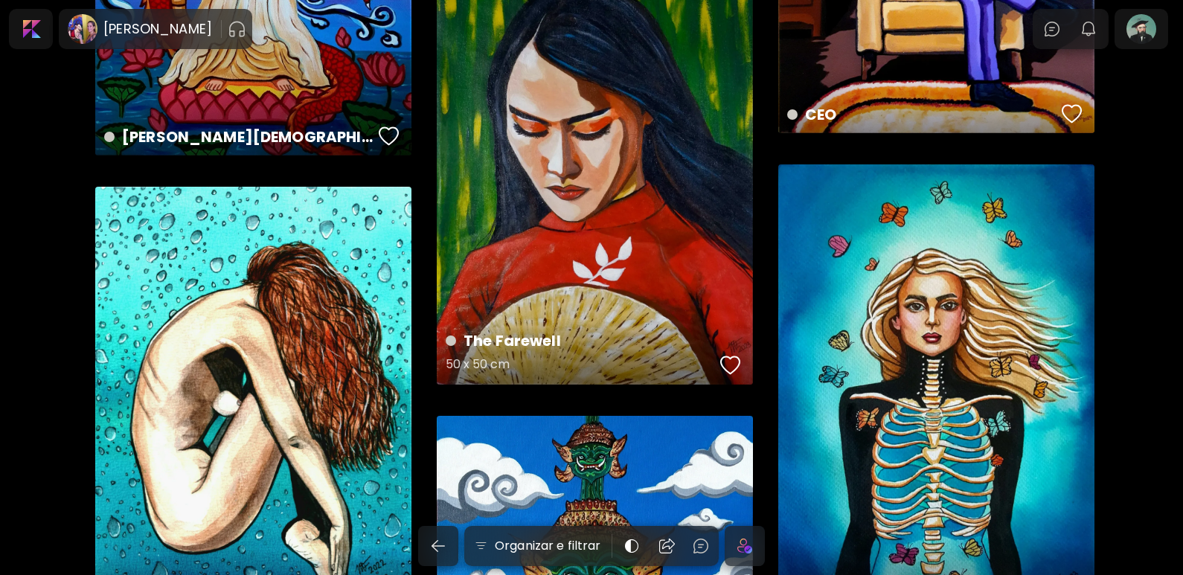
click at [667, 249] on div "The Farewell 50 x 50 cm" at bounding box center [595, 161] width 316 height 447
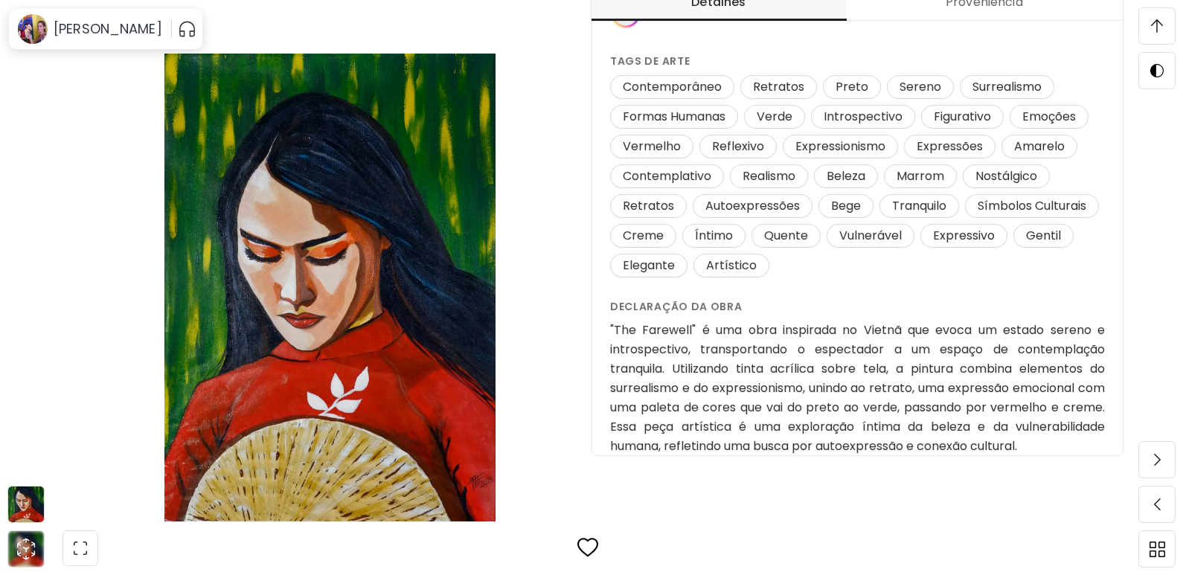
scroll to position [330, 0]
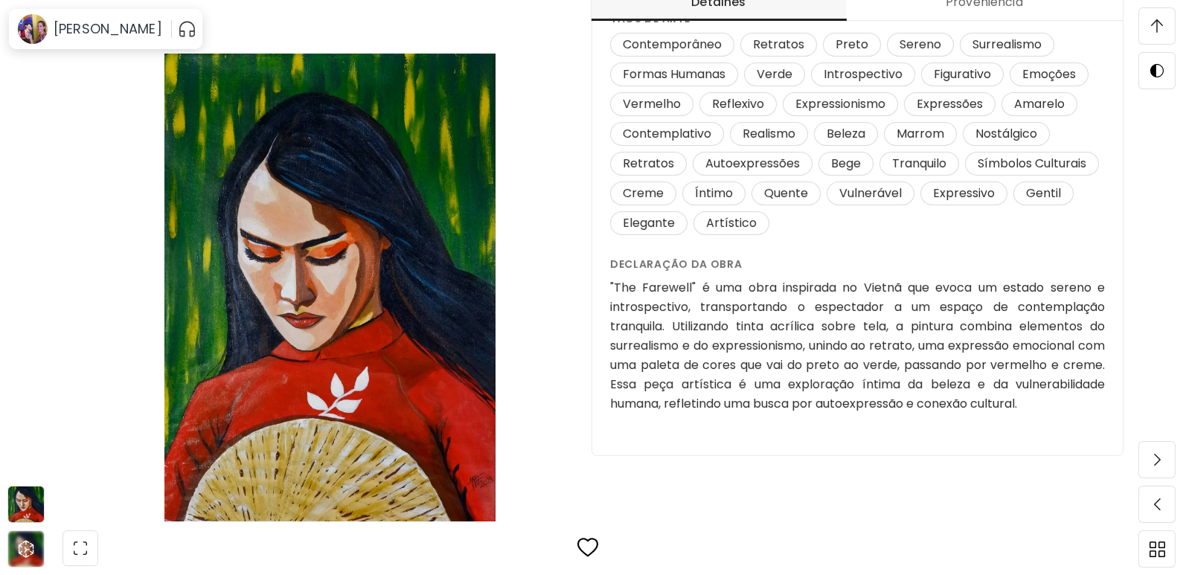
click at [339, 190] on img at bounding box center [330, 288] width 536 height 468
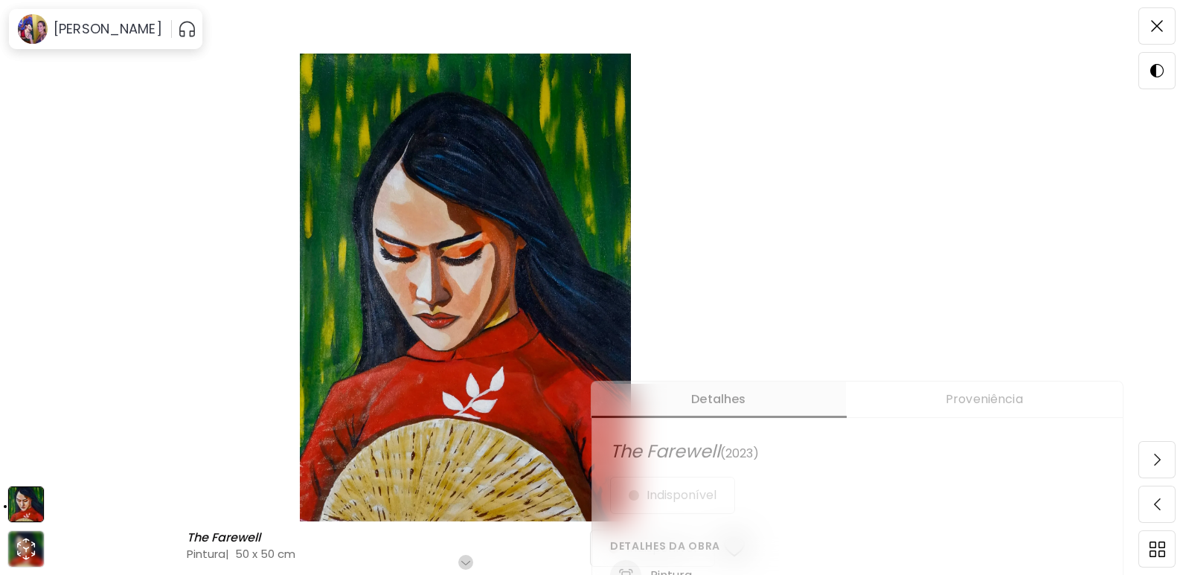
scroll to position [0, 0]
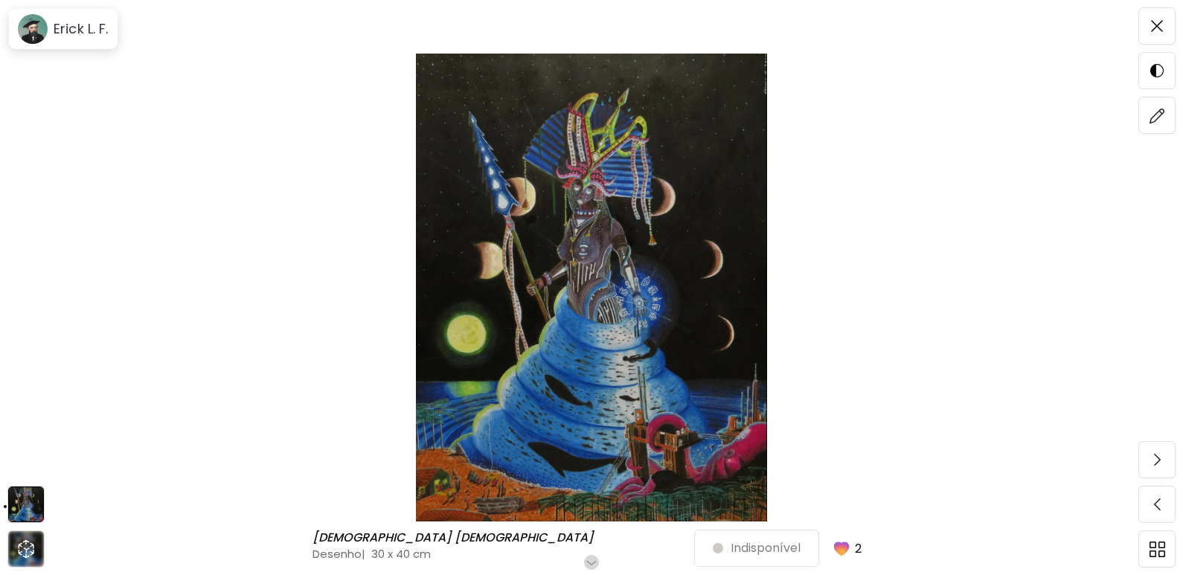
click at [502, 443] on img at bounding box center [591, 288] width 1058 height 468
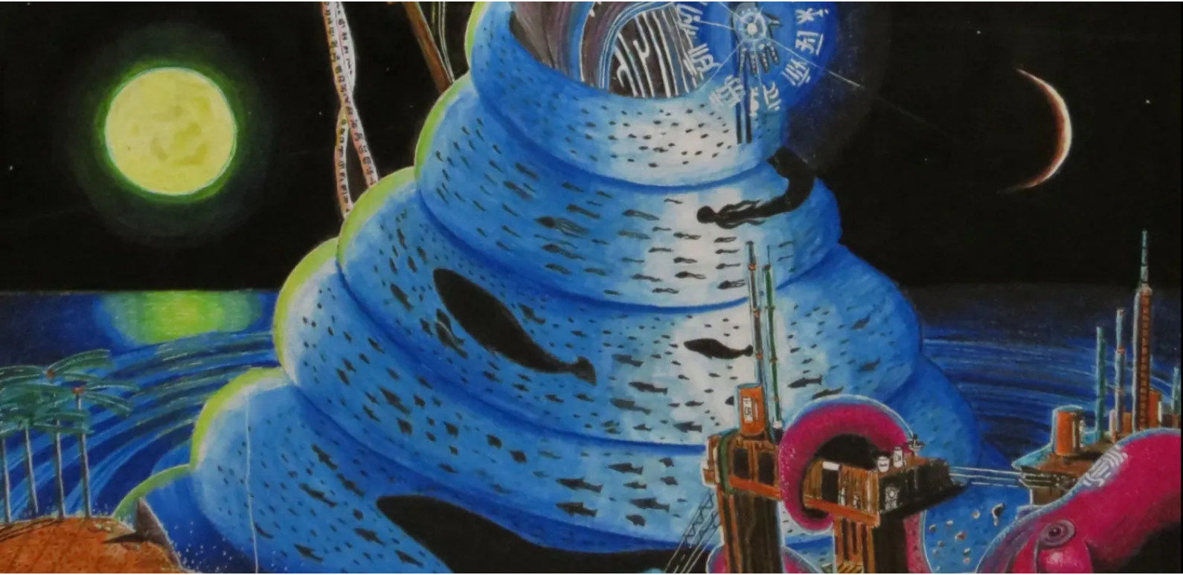
scroll to position [1000, 0]
